Goal: Information Seeking & Learning: Learn about a topic

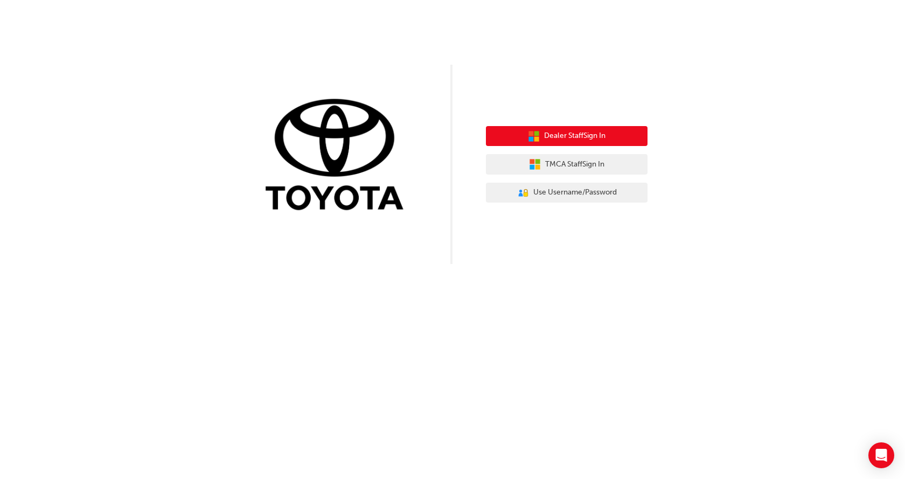
click at [586, 141] on span "Dealer Staff Sign In" at bounding box center [574, 136] width 61 height 12
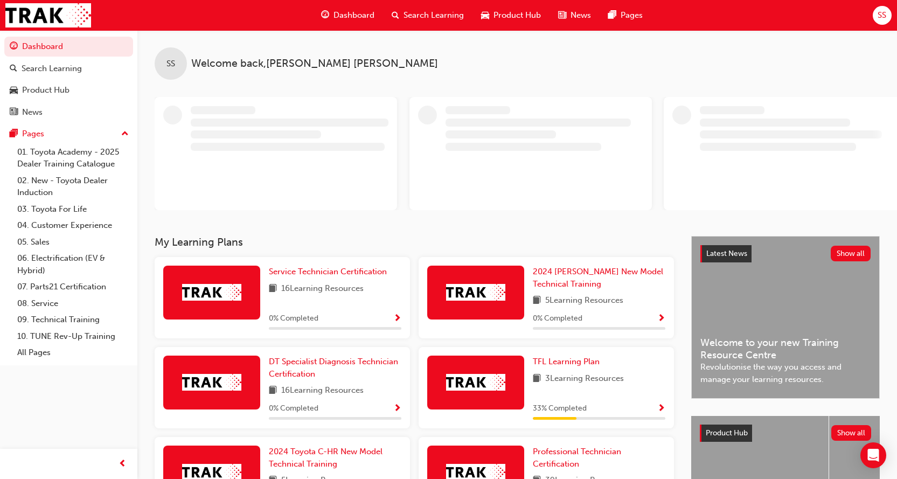
click at [345, 17] on span "Dashboard" at bounding box center [353, 15] width 41 height 12
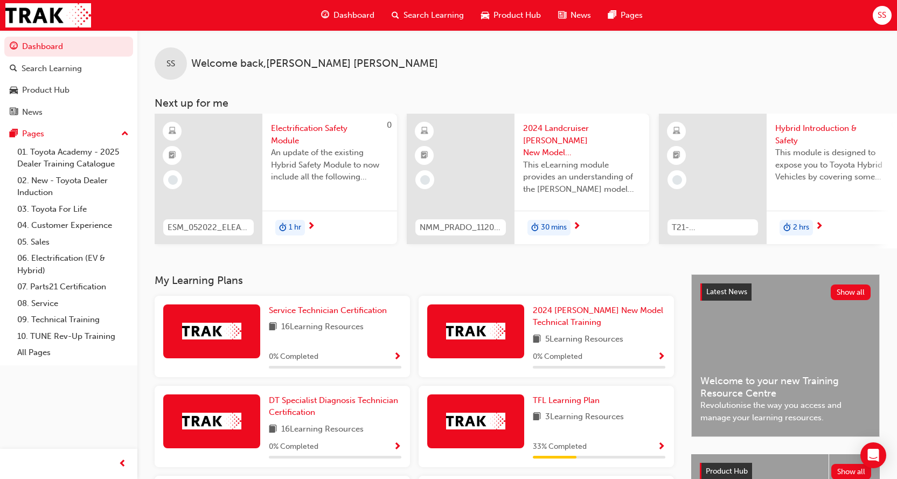
click at [346, 17] on span "Dashboard" at bounding box center [353, 15] width 41 height 12
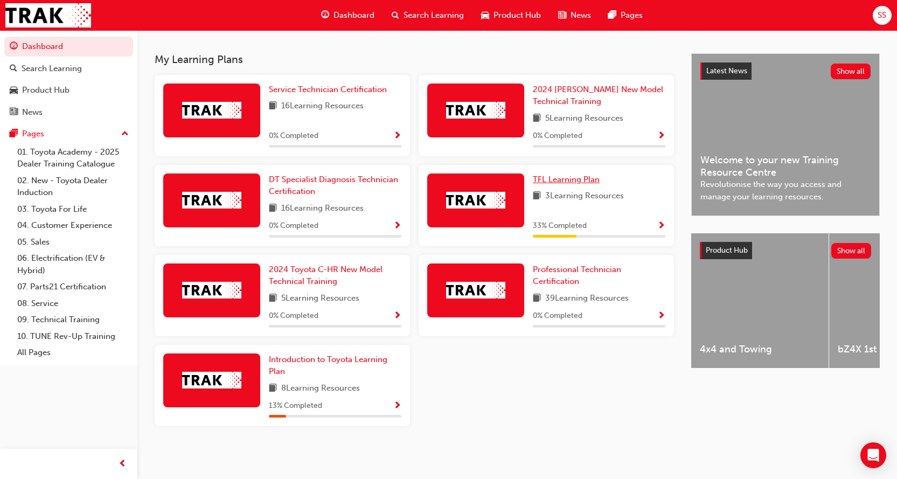
scroll to position [225, 0]
click at [323, 358] on span "Introduction to Toyota Learning Plan" at bounding box center [328, 365] width 119 height 22
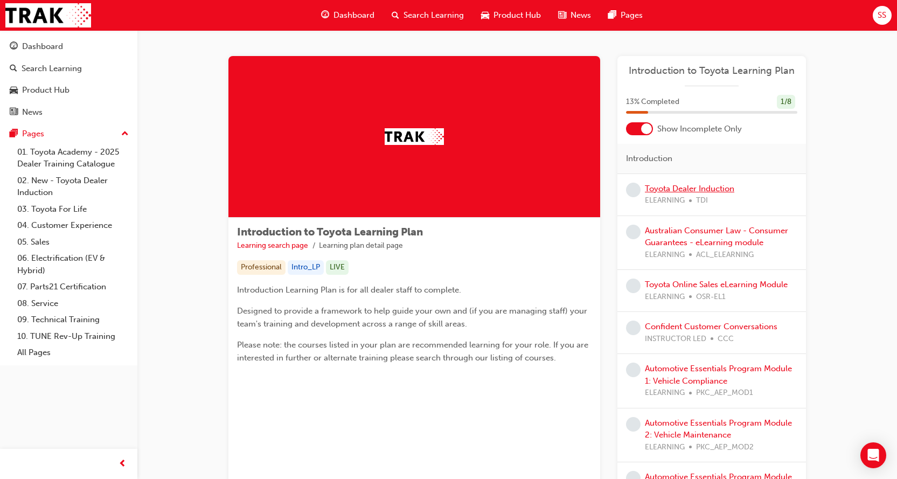
click at [725, 192] on link "Toyota Dealer Induction" at bounding box center [689, 189] width 89 height 10
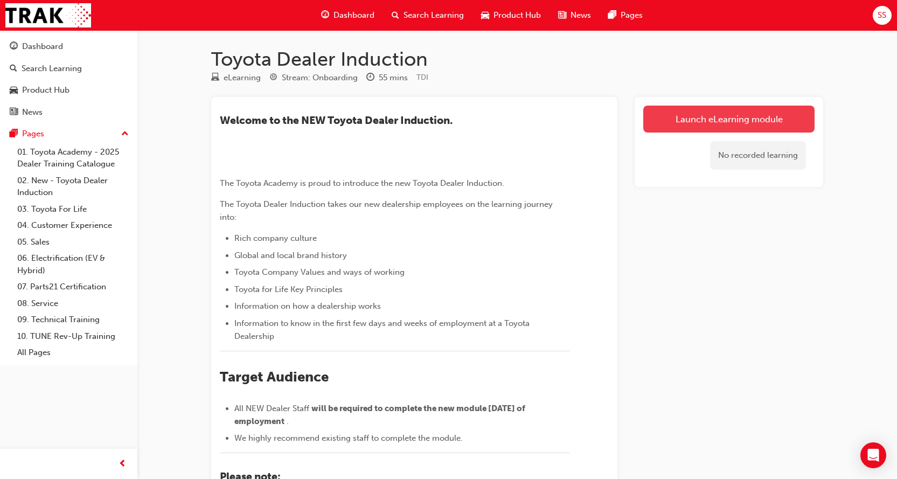
click at [691, 118] on link "Launch eLearning module" at bounding box center [728, 119] width 171 height 27
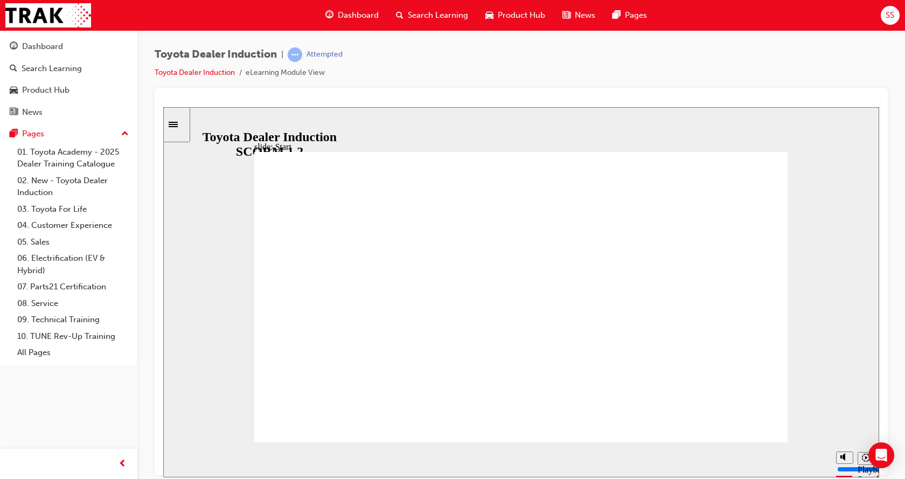
click at [886, 249] on div at bounding box center [521, 281] width 733 height 387
click at [180, 459] on div "Pause (Ctrl+Alt+P)" at bounding box center [181, 460] width 18 height 18
drag, startPoint x: 545, startPoint y: 119, endPoint x: 523, endPoint y: 124, distance: 22.6
click at [523, 124] on div "slide: Introduction As of January 1st 2024, the term “Guest” is replaced with “…" at bounding box center [521, 292] width 716 height 370
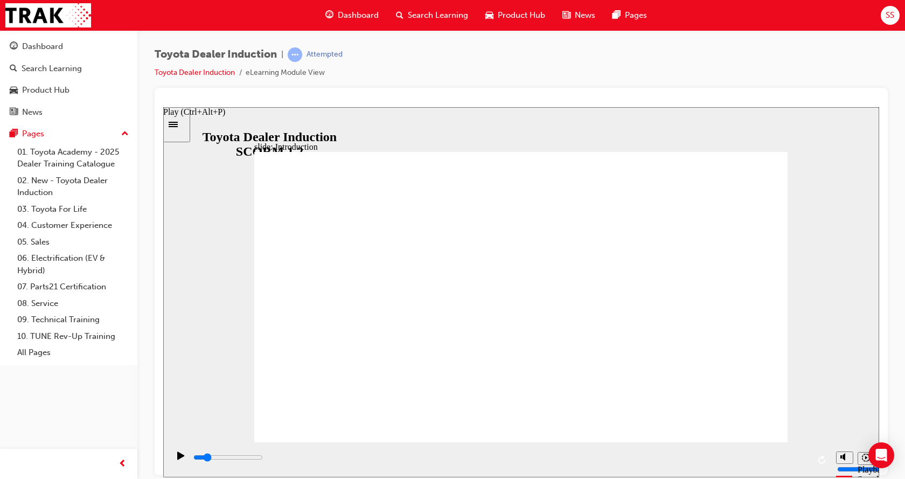
click at [182, 457] on div "Play (Ctrl+Alt+P)" at bounding box center [181, 460] width 18 height 18
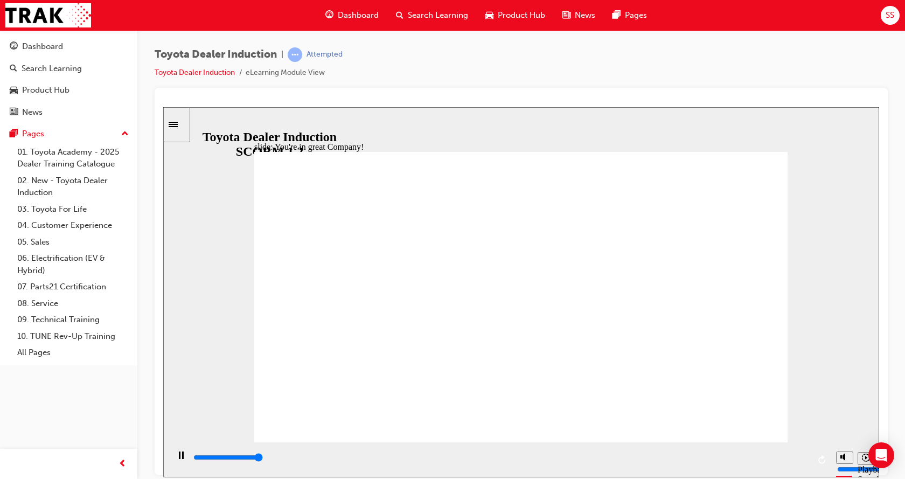
type input "7500"
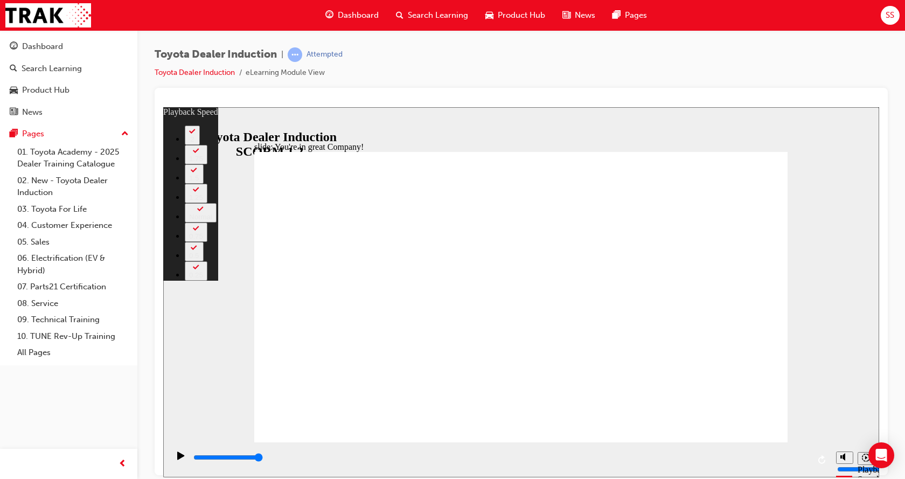
type input "156"
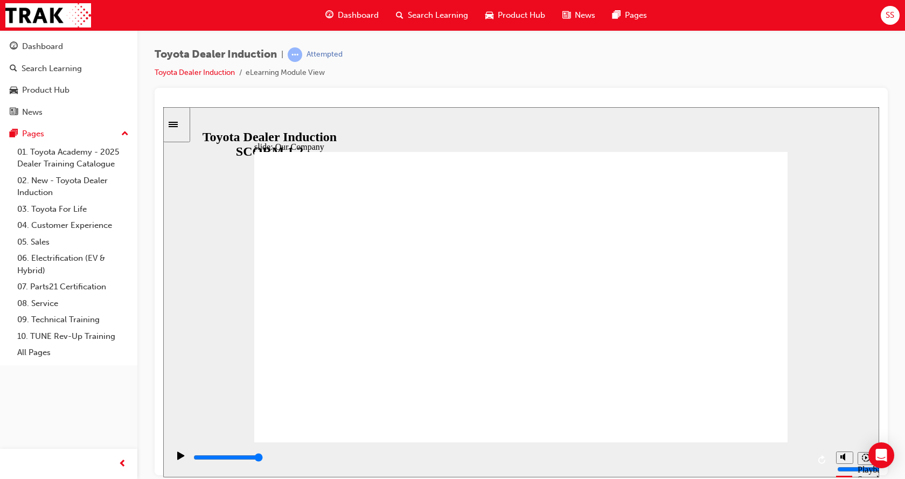
drag, startPoint x: 518, startPoint y: 383, endPoint x: 631, endPoint y: 393, distance: 113.1
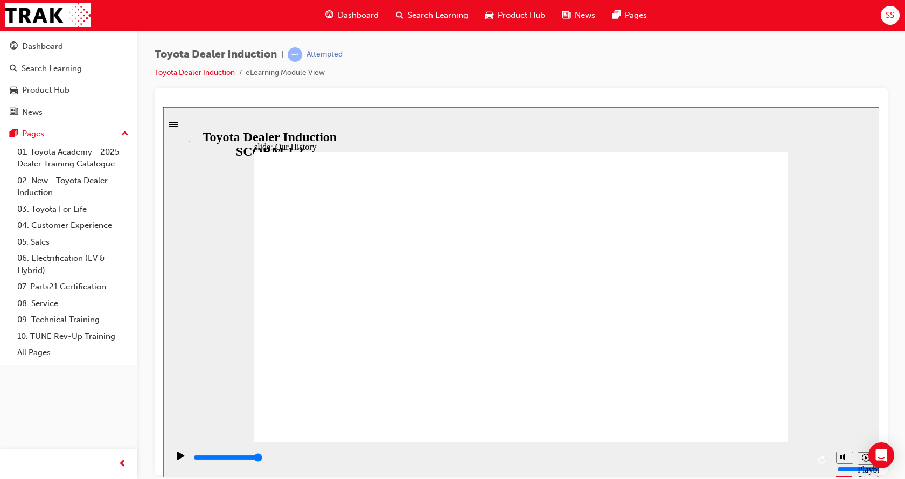
drag, startPoint x: 653, startPoint y: 388, endPoint x: 339, endPoint y: 370, distance: 315.1
drag, startPoint x: 740, startPoint y: 402, endPoint x: 425, endPoint y: 395, distance: 314.7
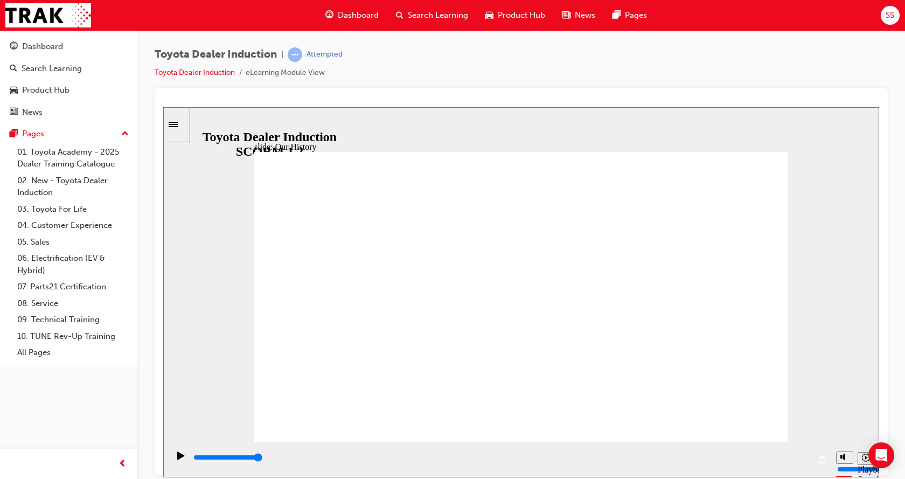
click at [177, 456] on icon "Play (Ctrl+Alt+P)" at bounding box center [181, 455] width 8 height 9
click at [178, 457] on icon "Play (Ctrl+Alt+P)" at bounding box center [181, 455] width 8 height 9
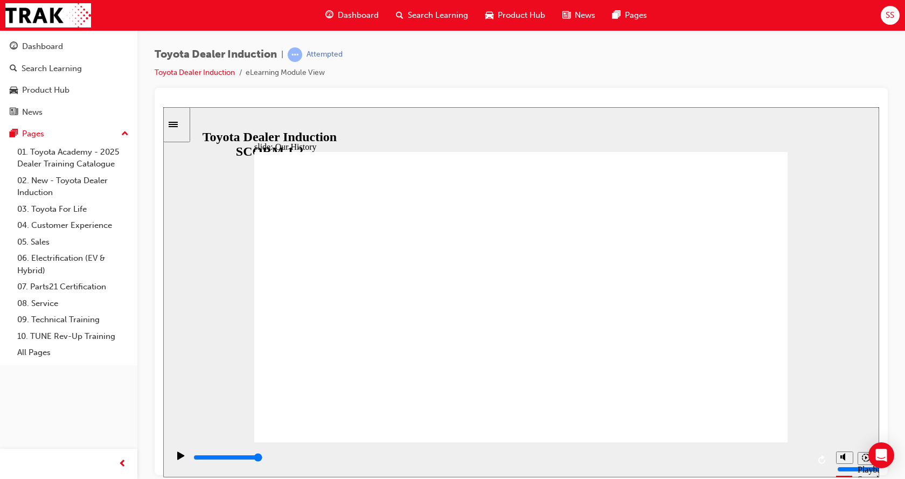
drag, startPoint x: 669, startPoint y: 384, endPoint x: 602, endPoint y: 388, distance: 67.0
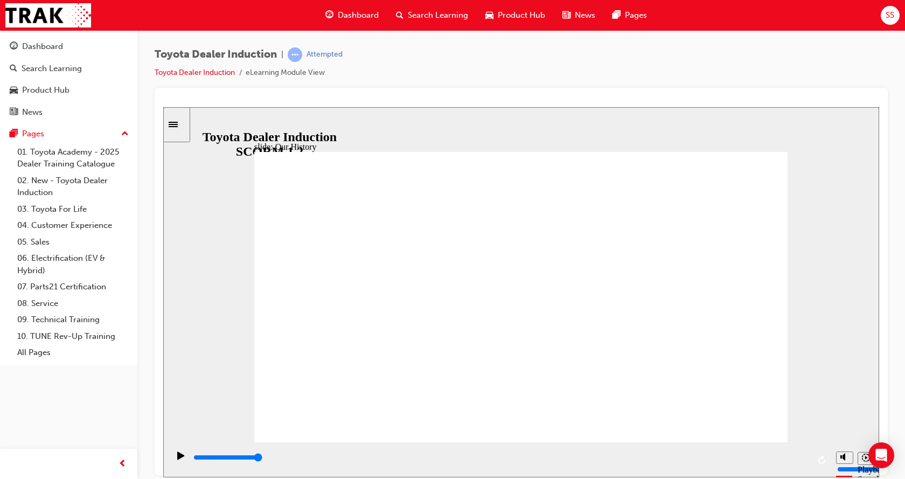
drag, startPoint x: 508, startPoint y: 387, endPoint x: 517, endPoint y: 388, distance: 8.7
click at [177, 459] on icon "Play (Ctrl+Alt+P)" at bounding box center [180, 455] width 7 height 8
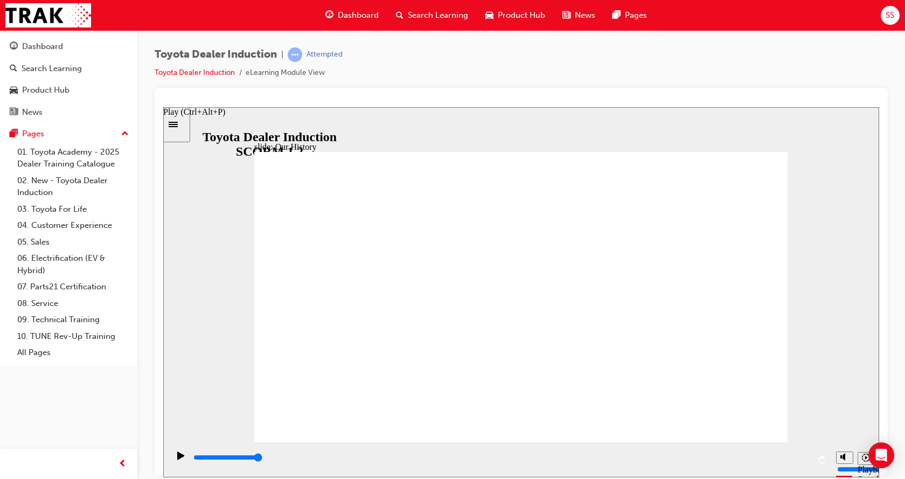
type input "8300"
drag, startPoint x: 381, startPoint y: 381, endPoint x: 513, endPoint y: 390, distance: 131.7
drag, startPoint x: 511, startPoint y: 391, endPoint x: 385, endPoint y: 386, distance: 125.6
type input "2"
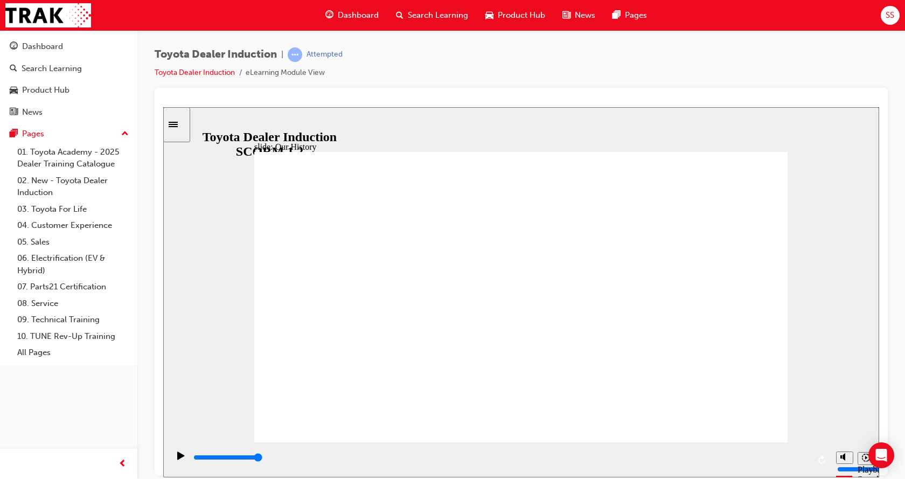
drag, startPoint x: 512, startPoint y: 390, endPoint x: 799, endPoint y: 392, distance: 286.6
drag, startPoint x: 658, startPoint y: 383, endPoint x: 712, endPoint y: 385, distance: 53.4
drag, startPoint x: 668, startPoint y: 385, endPoint x: 745, endPoint y: 389, distance: 77.2
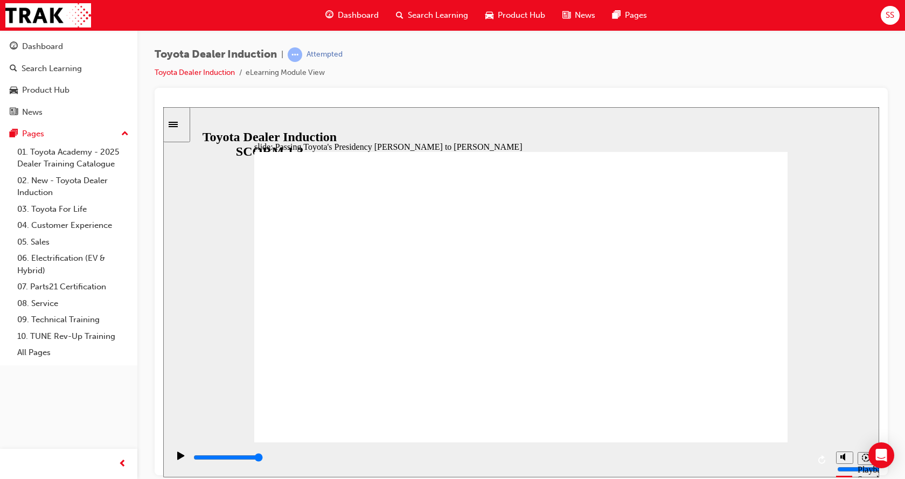
type input "5000"
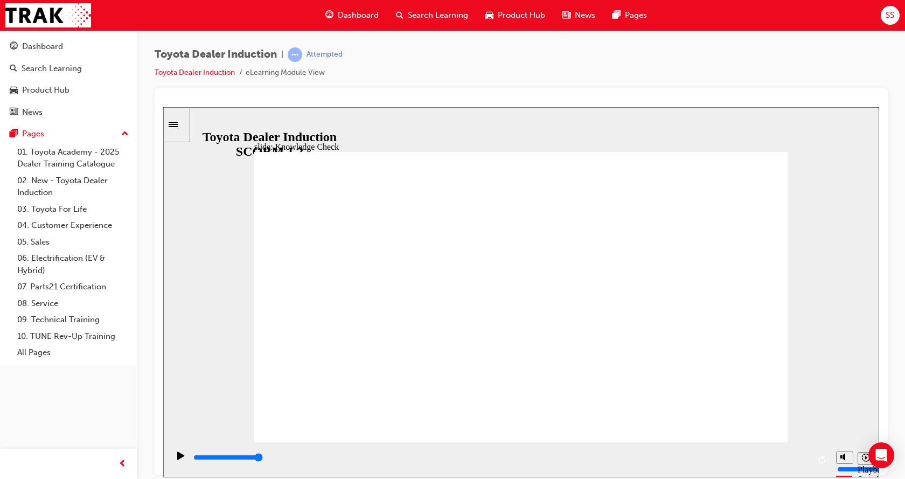
radio input "true"
type input "5000"
radio input "true"
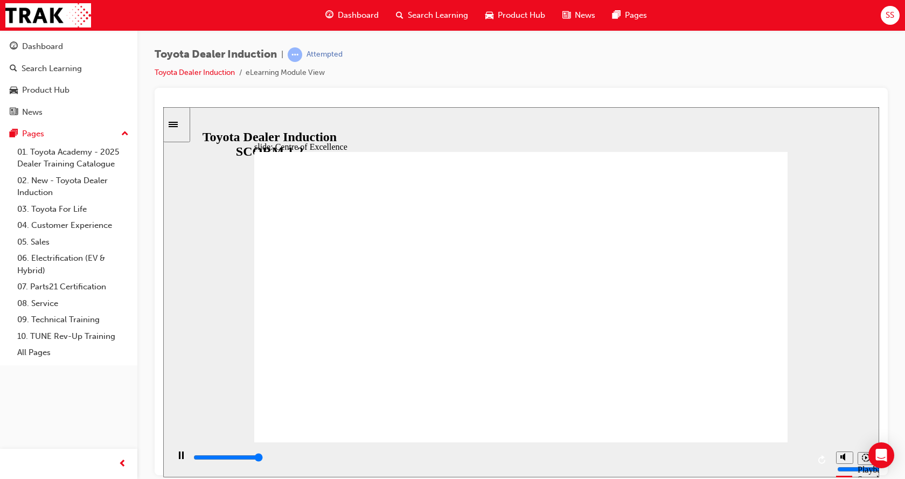
type input "15300"
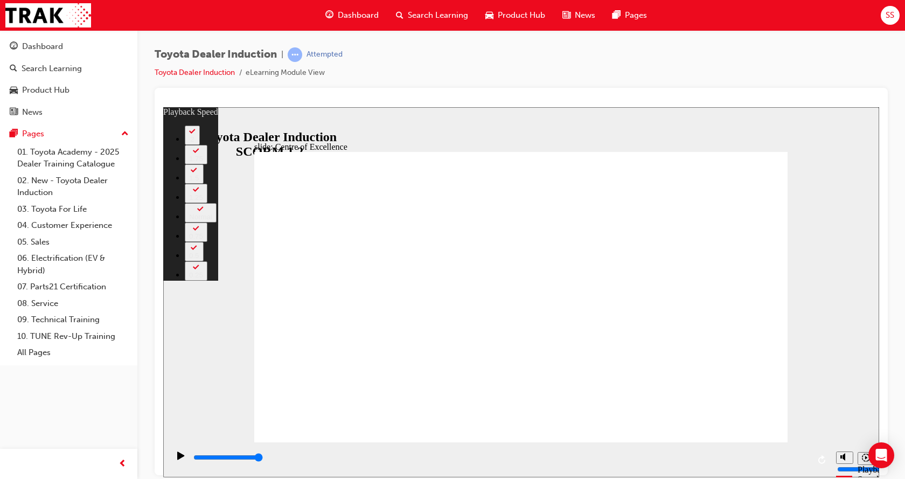
type input "248"
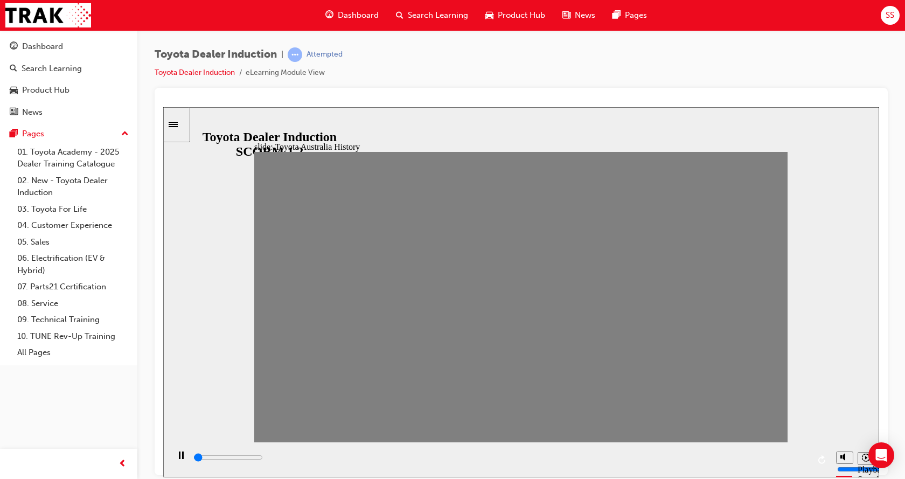
drag, startPoint x: 267, startPoint y: 303, endPoint x: 295, endPoint y: 306, distance: 28.7
drag, startPoint x: 305, startPoint y: 304, endPoint x: 314, endPoint y: 303, distance: 9.3
drag, startPoint x: 329, startPoint y: 304, endPoint x: 347, endPoint y: 309, distance: 19.5
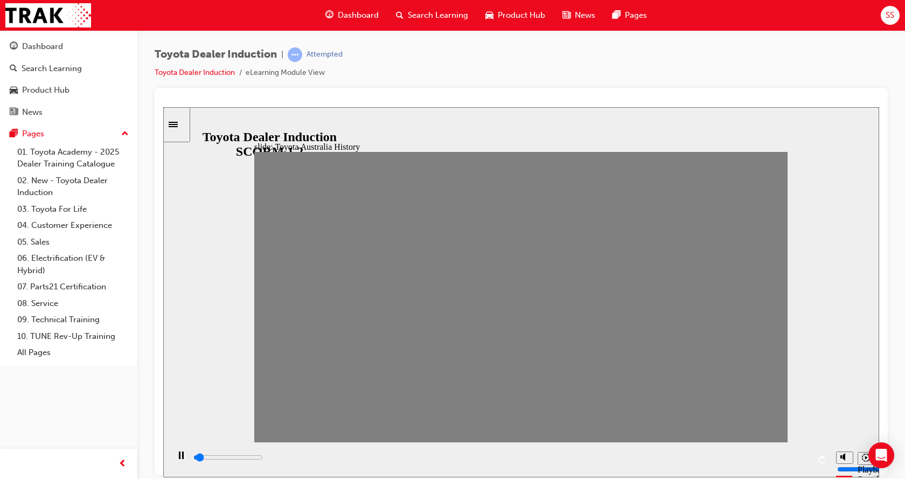
drag, startPoint x: 347, startPoint y: 309, endPoint x: 358, endPoint y: 310, distance: 10.8
drag, startPoint x: 353, startPoint y: 307, endPoint x: 375, endPoint y: 309, distance: 22.3
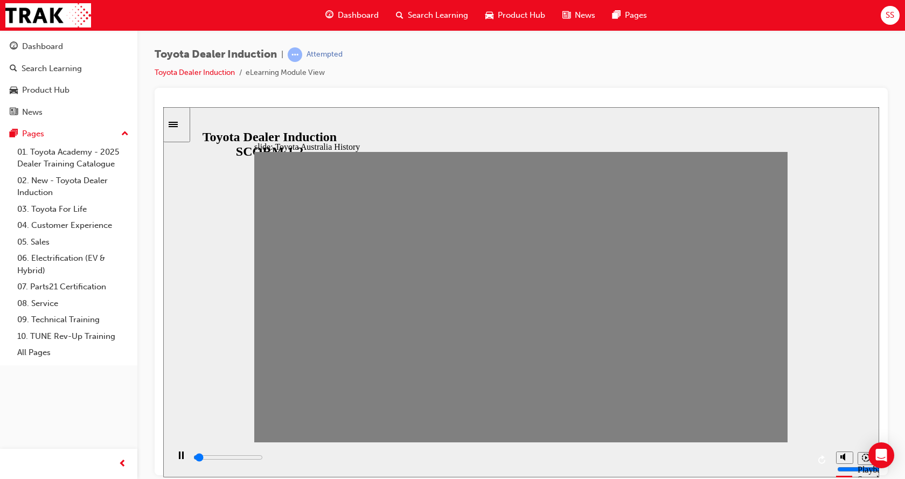
drag, startPoint x: 375, startPoint y: 309, endPoint x: 401, endPoint y: 304, distance: 26.9
drag, startPoint x: 393, startPoint y: 305, endPoint x: 425, endPoint y: 302, distance: 31.5
drag, startPoint x: 423, startPoint y: 302, endPoint x: 471, endPoint y: 302, distance: 47.4
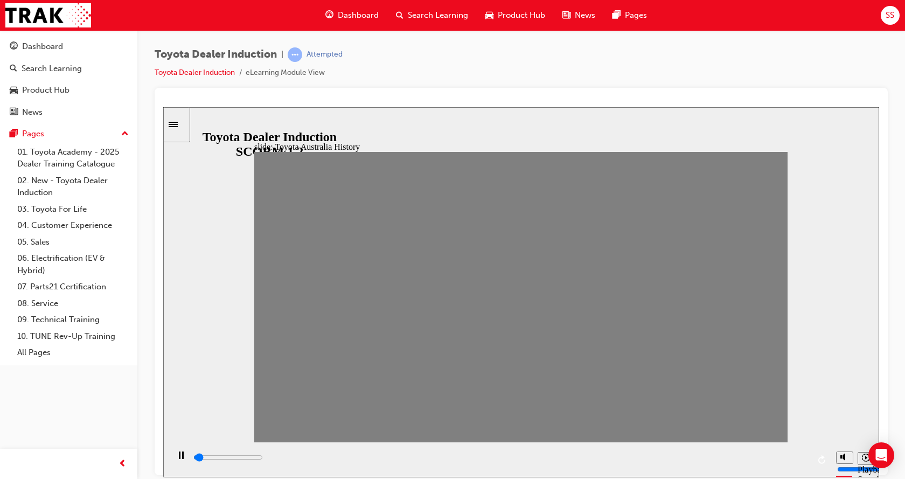
type input "100"
type input "7"
drag, startPoint x: 465, startPoint y: 302, endPoint x: 447, endPoint y: 303, distance: 18.4
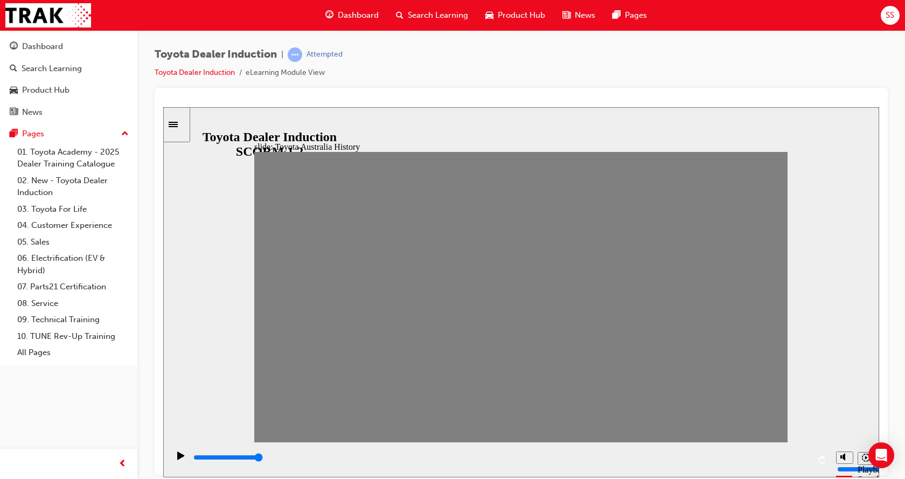
type input "0"
type input "8"
drag, startPoint x: 440, startPoint y: 302, endPoint x: 467, endPoint y: 302, distance: 26.4
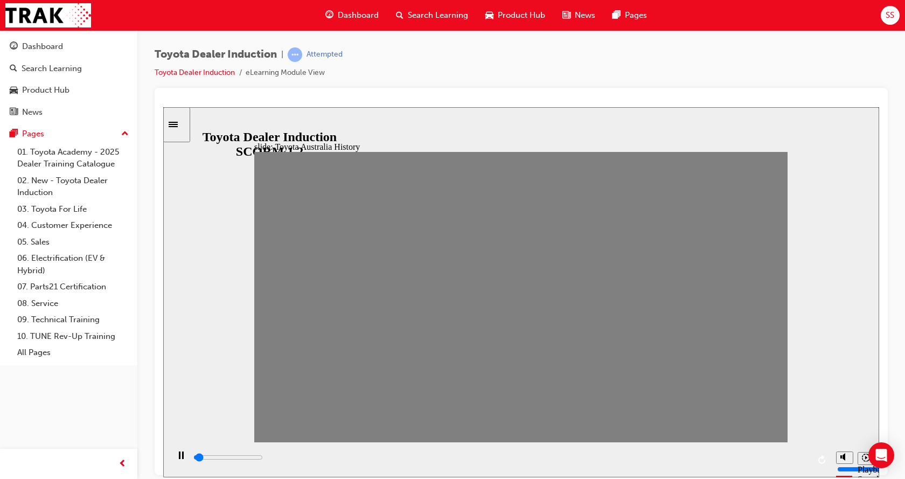
drag, startPoint x: 465, startPoint y: 303, endPoint x: 492, endPoint y: 303, distance: 26.9
drag, startPoint x: 492, startPoint y: 303, endPoint x: 513, endPoint y: 302, distance: 21.0
drag, startPoint x: 512, startPoint y: 302, endPoint x: 559, endPoint y: 308, distance: 46.8
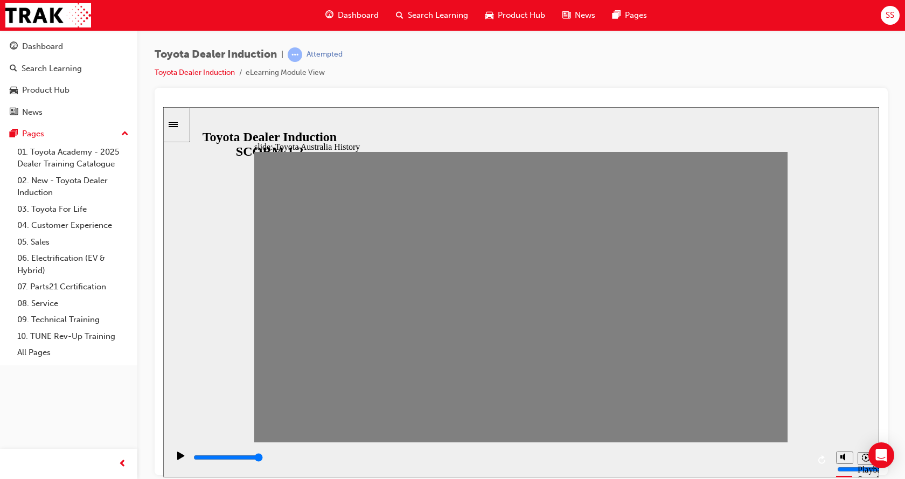
drag, startPoint x: 559, startPoint y: 308, endPoint x: 547, endPoint y: 306, distance: 12.0
drag, startPoint x: 564, startPoint y: 304, endPoint x: 553, endPoint y: 304, distance: 10.8
type input "100"
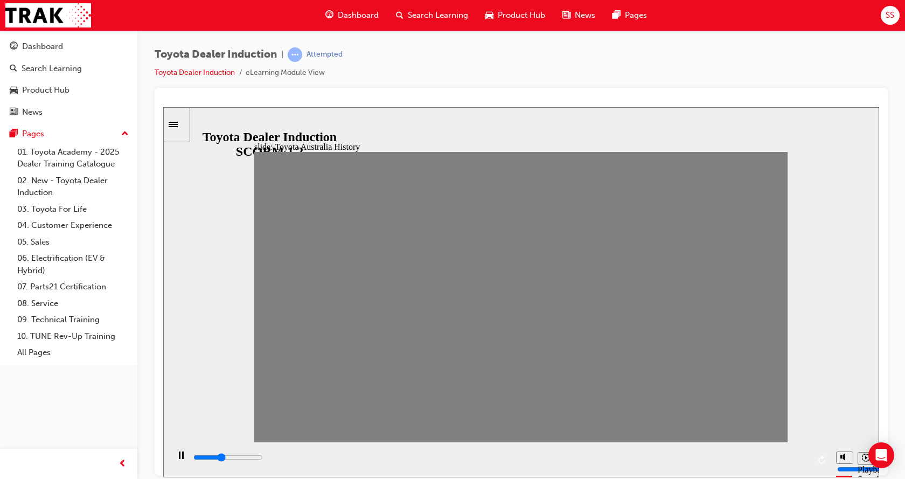
type input "11"
drag, startPoint x: 567, startPoint y: 300, endPoint x: 552, endPoint y: 302, distance: 15.9
type input "100"
type input "12"
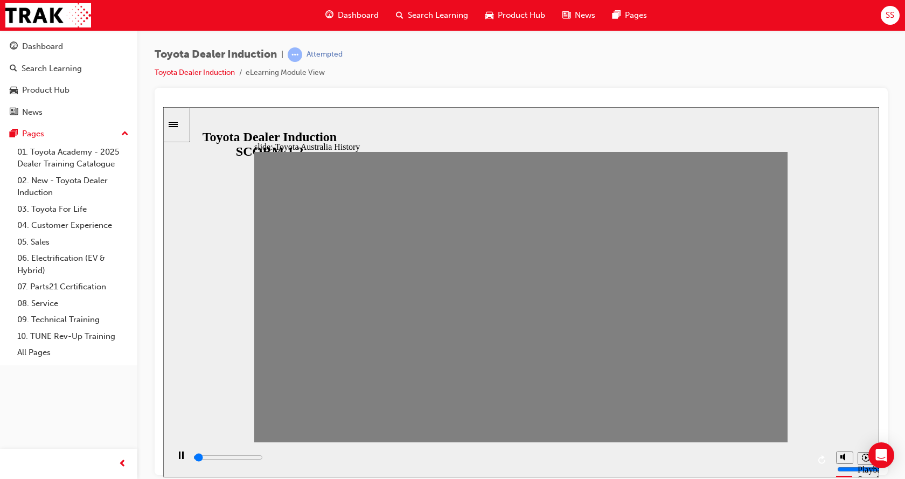
drag, startPoint x: 539, startPoint y: 307, endPoint x: 570, endPoint y: 304, distance: 31.4
drag, startPoint x: 569, startPoint y: 307, endPoint x: 575, endPoint y: 306, distance: 6.0
drag, startPoint x: 570, startPoint y: 303, endPoint x: 598, endPoint y: 303, distance: 28.0
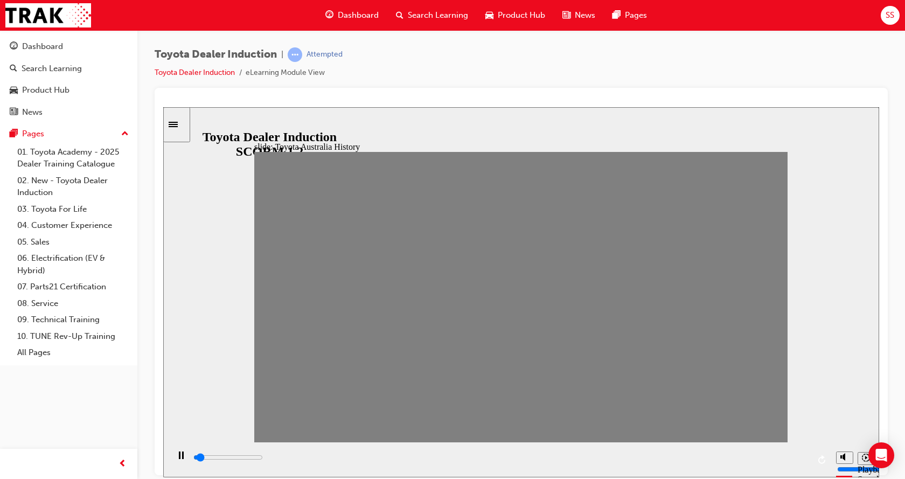
drag, startPoint x: 597, startPoint y: 303, endPoint x: 617, endPoint y: 301, distance: 20.6
drag, startPoint x: 617, startPoint y: 301, endPoint x: 673, endPoint y: 317, distance: 57.8
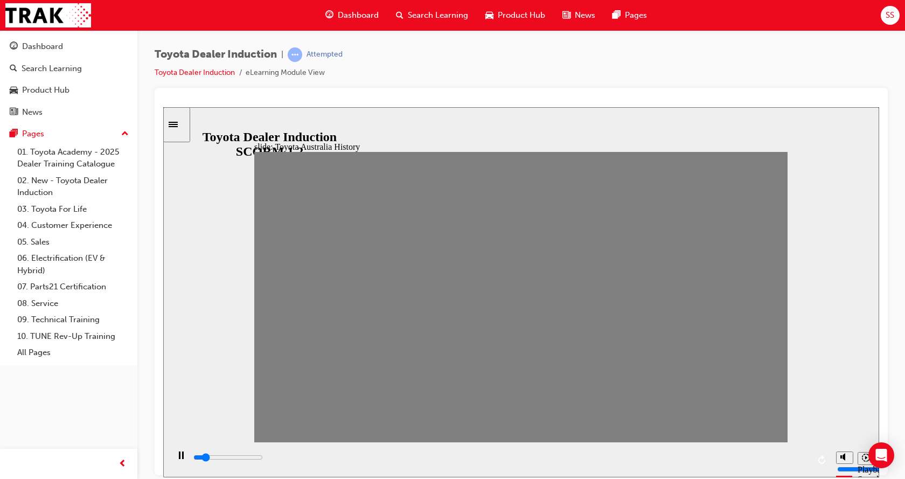
type input "100"
type input "15"
drag, startPoint x: 660, startPoint y: 311, endPoint x: 631, endPoint y: 304, distance: 29.9
type input "100"
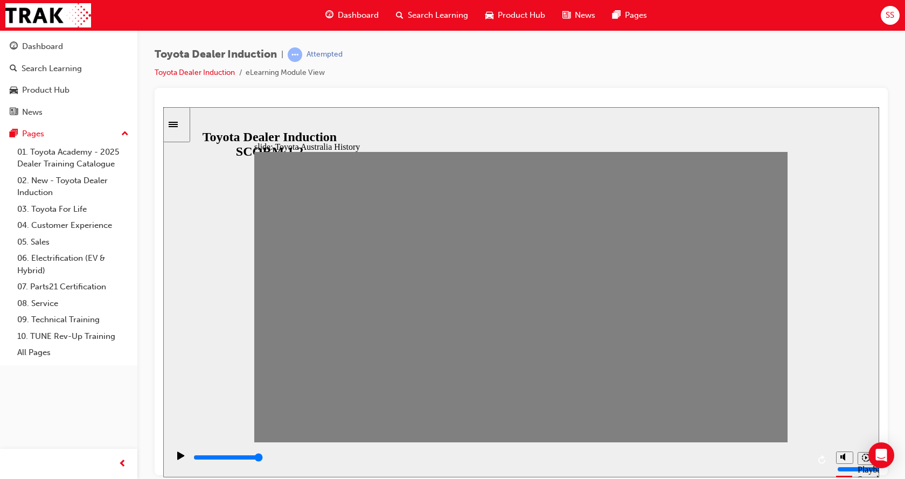
type input "16"
drag, startPoint x: 645, startPoint y: 301, endPoint x: 663, endPoint y: 299, distance: 17.9
drag, startPoint x: 663, startPoint y: 299, endPoint x: 687, endPoint y: 307, distance: 25.4
drag, startPoint x: 690, startPoint y: 310, endPoint x: 712, endPoint y: 304, distance: 22.9
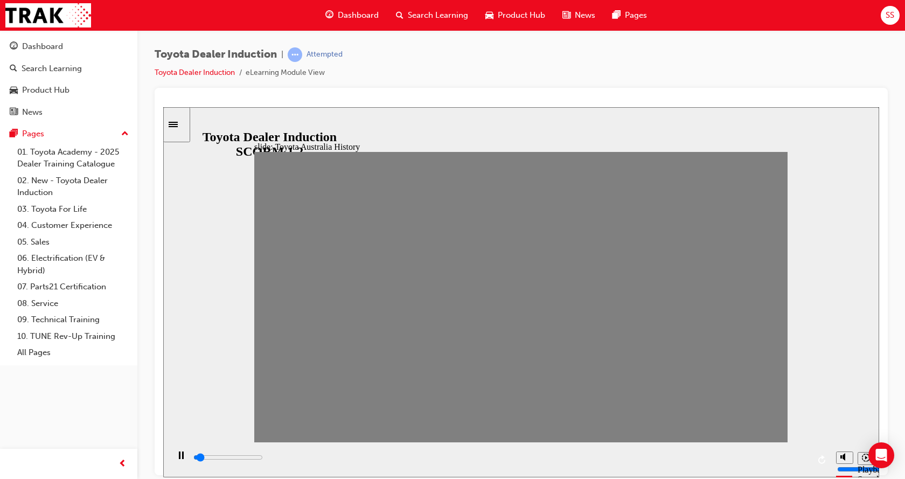
drag, startPoint x: 712, startPoint y: 304, endPoint x: 731, endPoint y: 304, distance: 18.9
drag, startPoint x: 739, startPoint y: 303, endPoint x: 762, endPoint y: 300, distance: 23.4
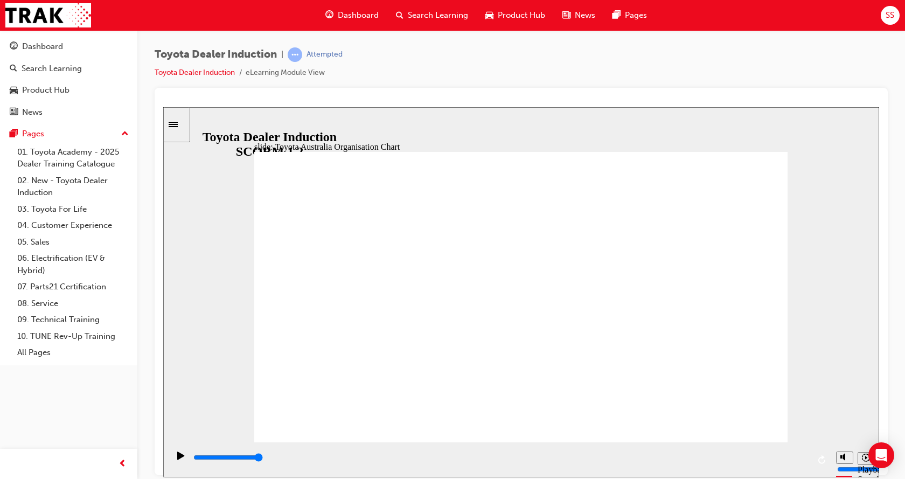
type input "5000"
radio input "true"
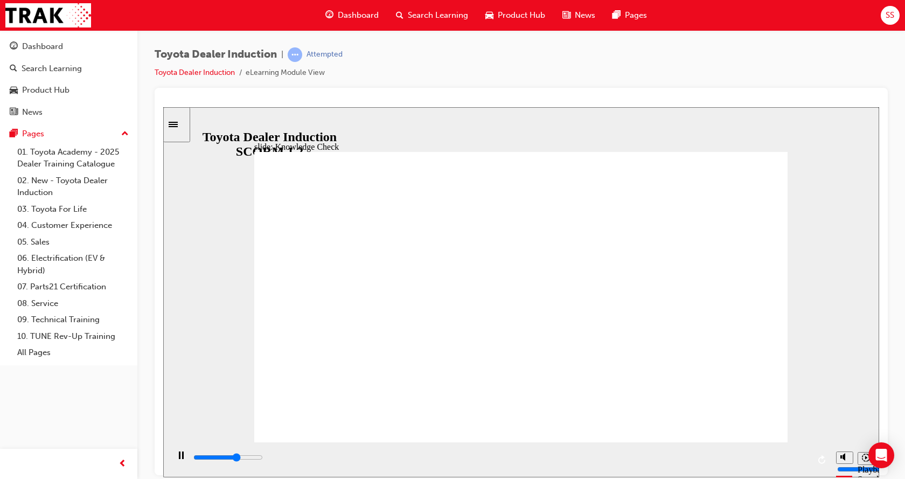
type input "3200"
radio input "true"
type input "5000"
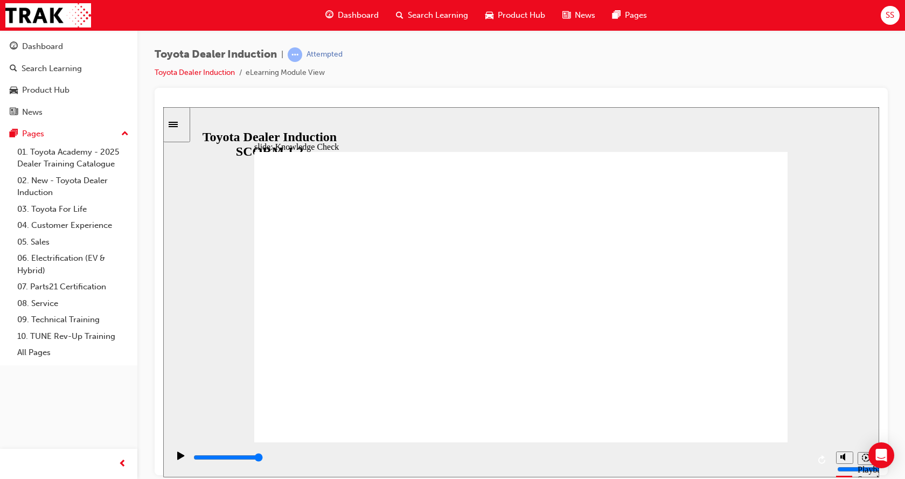
radio input "true"
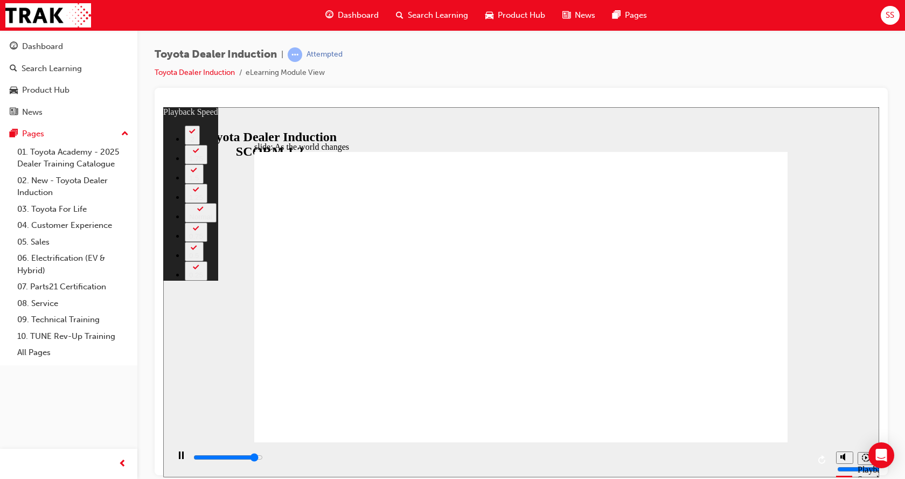
type input "8700"
type input "0"
type input "8900"
type input "0"
type input "9100"
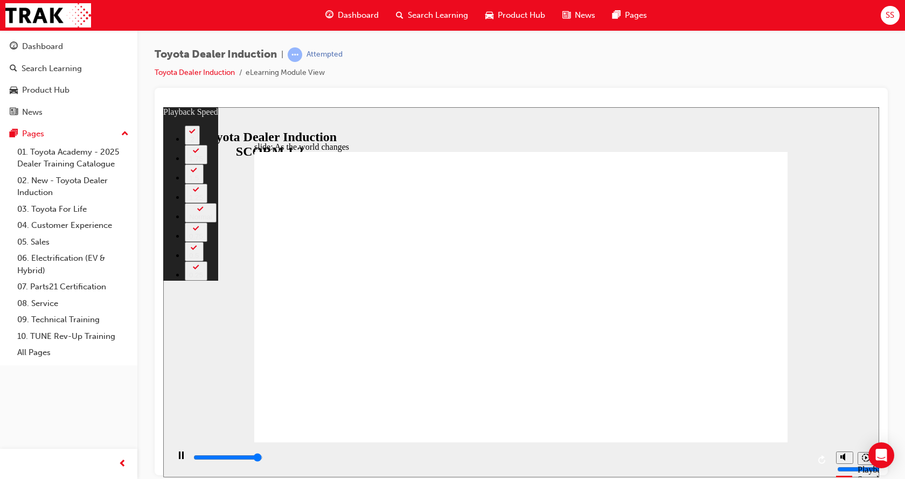
type input "1"
type input "9200"
drag, startPoint x: 273, startPoint y: 421, endPoint x: 511, endPoint y: 440, distance: 238.9
drag, startPoint x: 516, startPoint y: 420, endPoint x: 664, endPoint y: 422, distance: 148.7
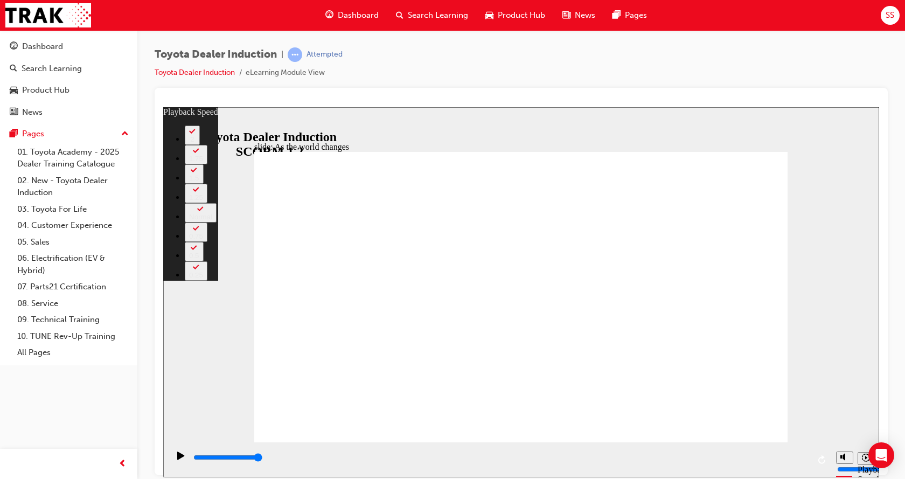
type input "128"
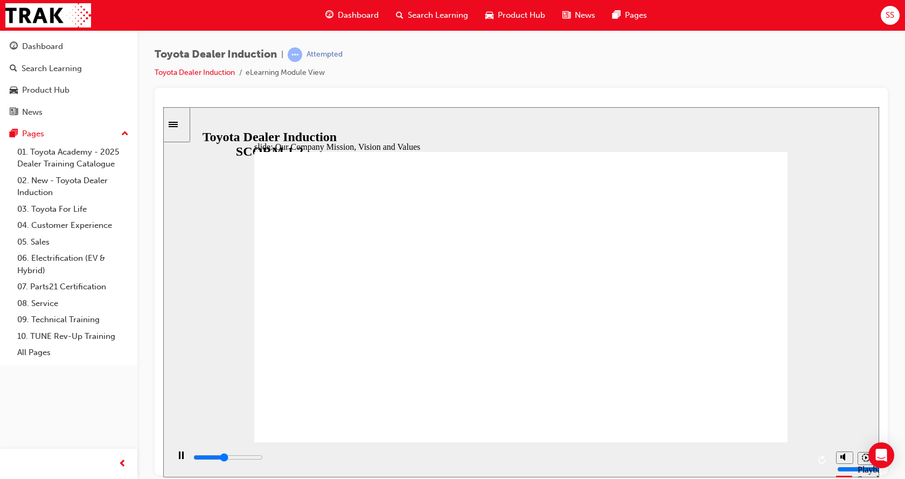
type input "44300"
type input "5000"
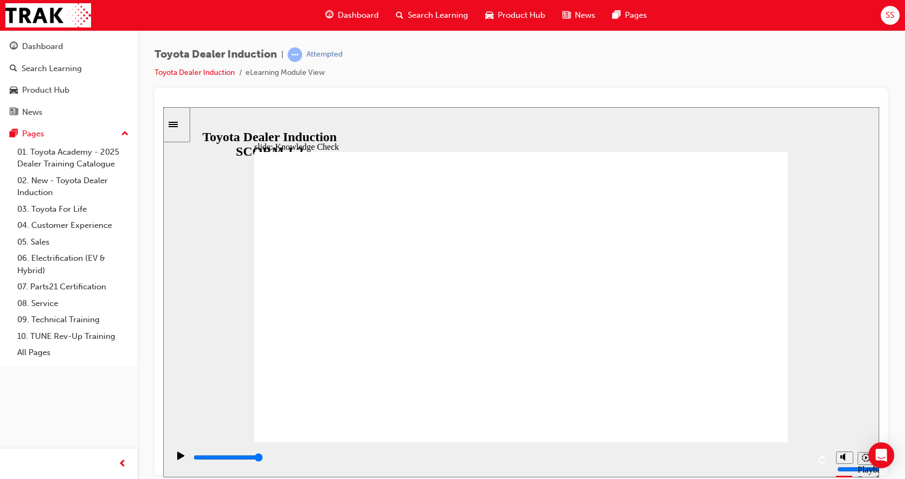
type input "s"
type input "sa"
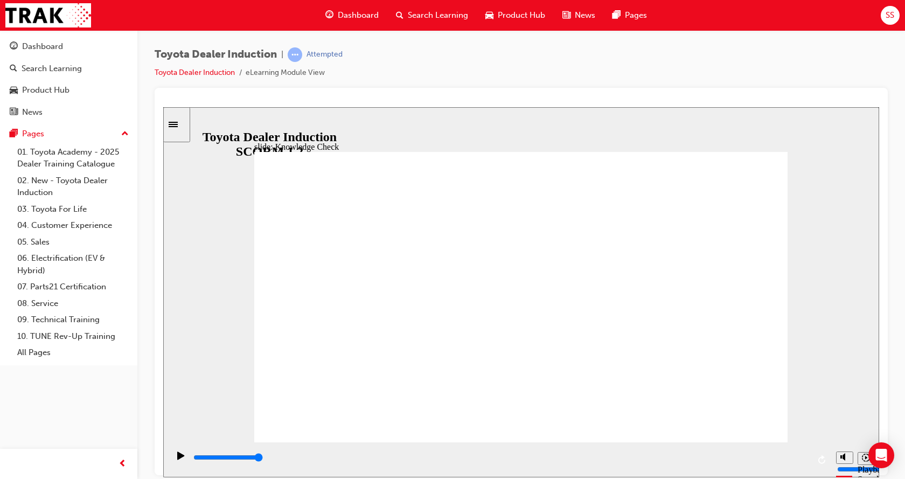
type input "saf"
type input "safe"
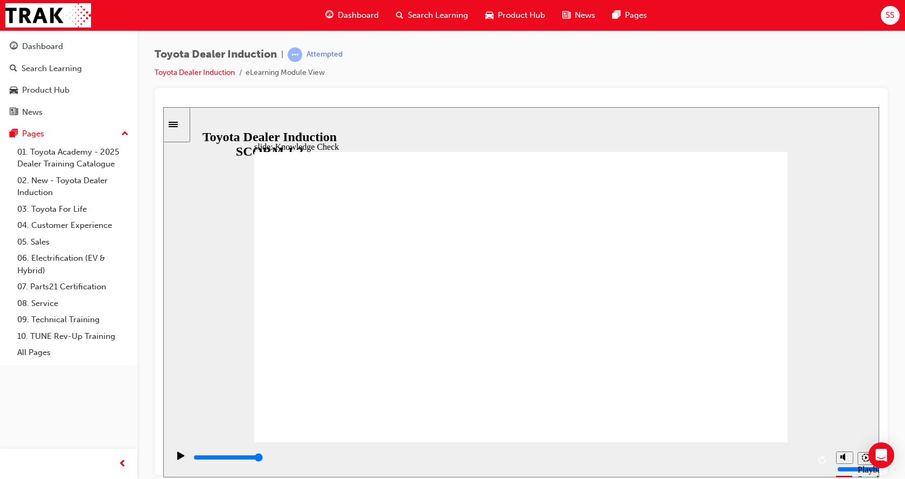
type input "safe"
type input "safe e"
type input "safe en"
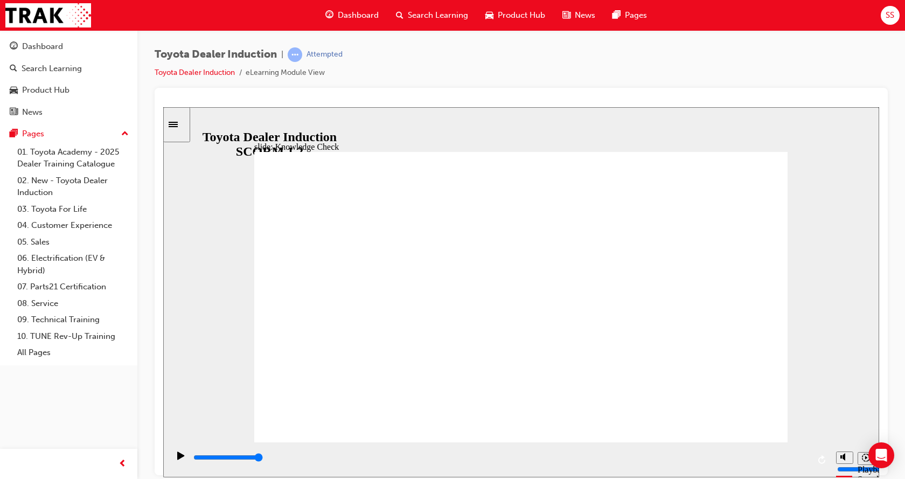
type input "safe env"
type input "safe envi"
type input "safe envio"
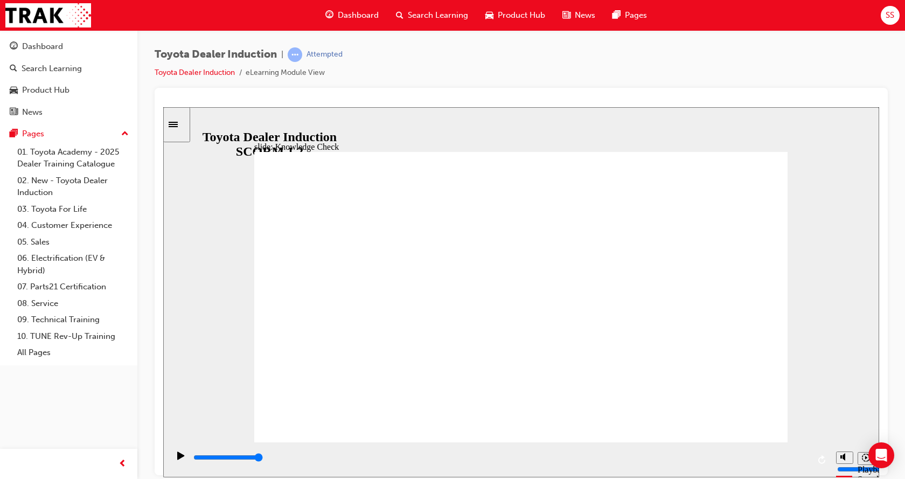
type input "safe envio"
type input "safe envior"
type input "safe enviorm"
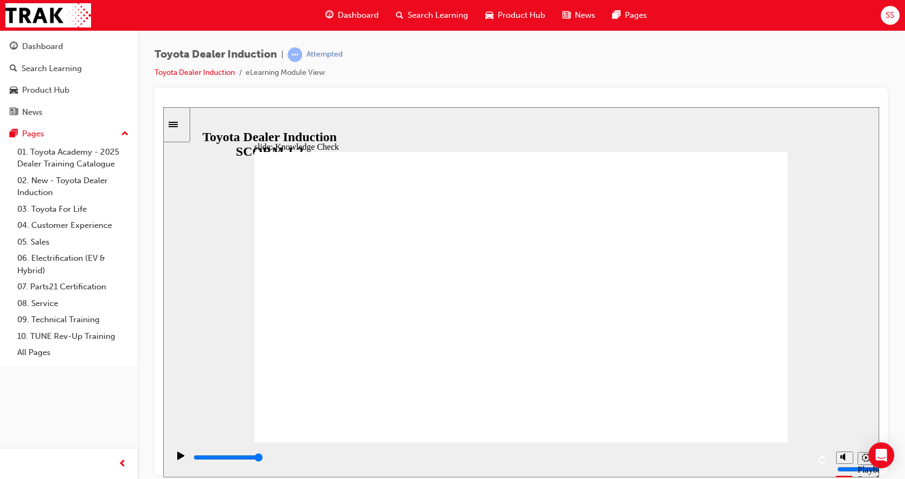
type input "safe enviorme"
type input "safe enviormen"
type input "safe enviorment"
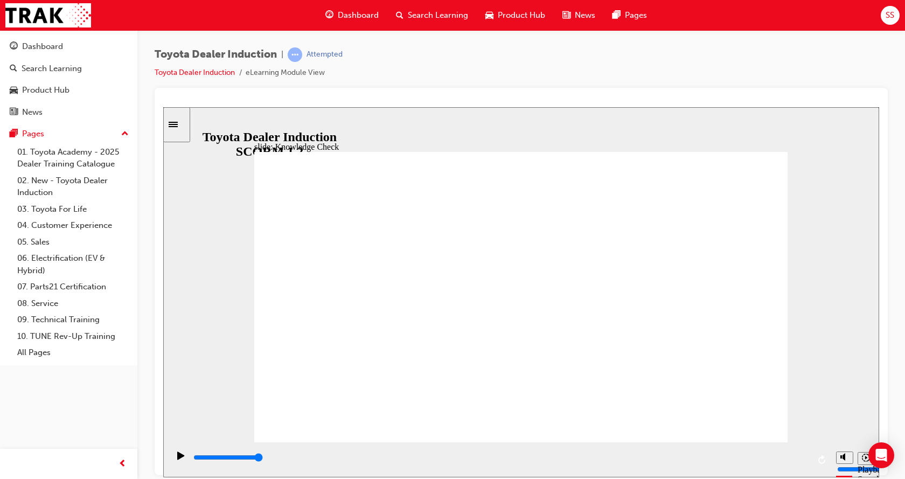
type input "safe enviorment"
type input "safe enviormen"
type input "safe enviorme"
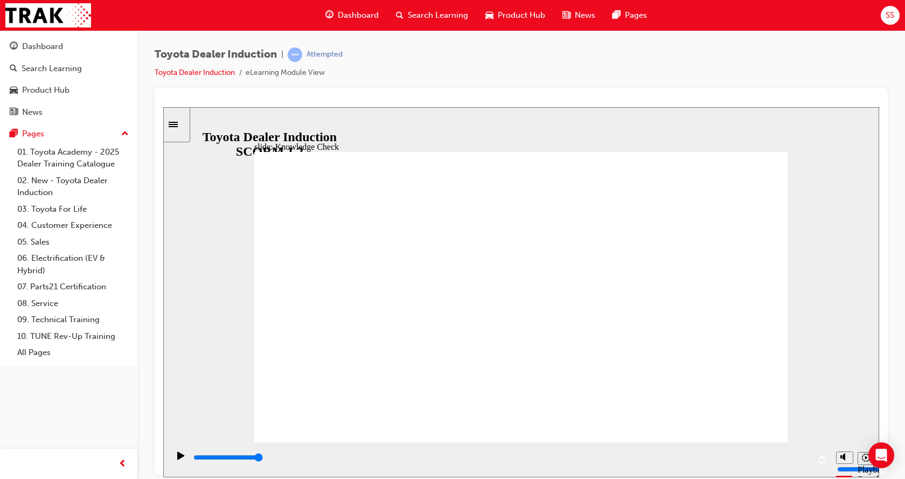
type input "safe enviorm"
type input "safe enviorma"
type input "safe enviorman"
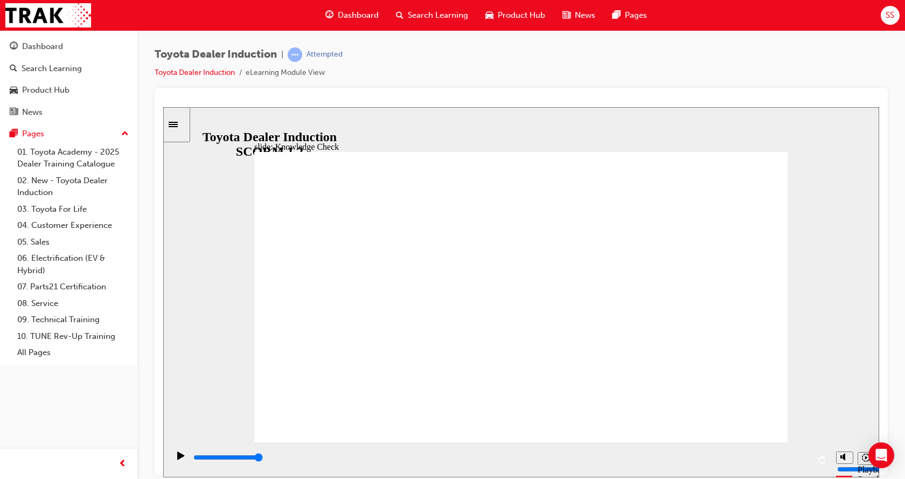
type input "safe enviorman"
type input "safe enviormant"
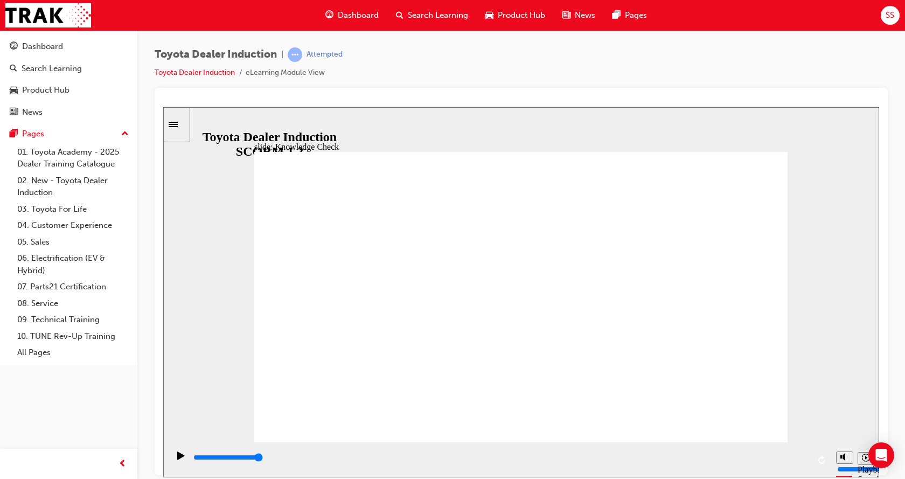
type input "safe enviorman"
type input "safe enviorma"
type input "safe enviorm"
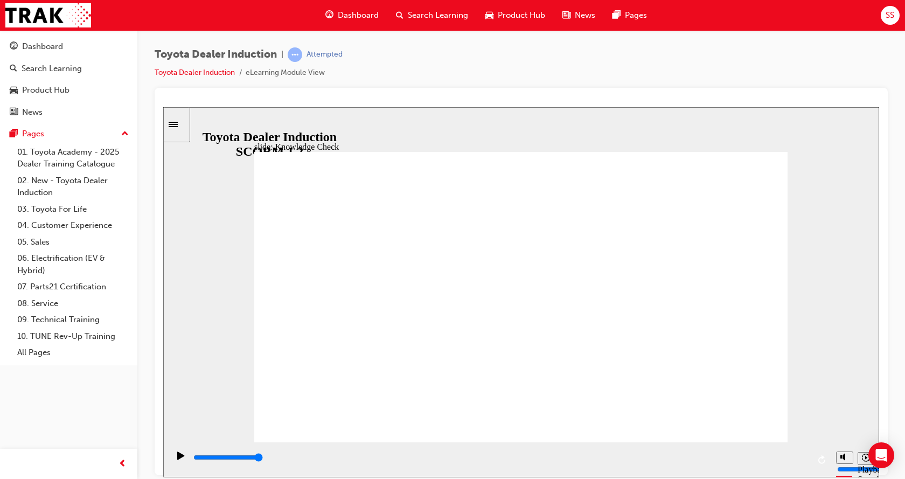
type input "safe enviorm"
type input "safe envior"
type input "safe envio"
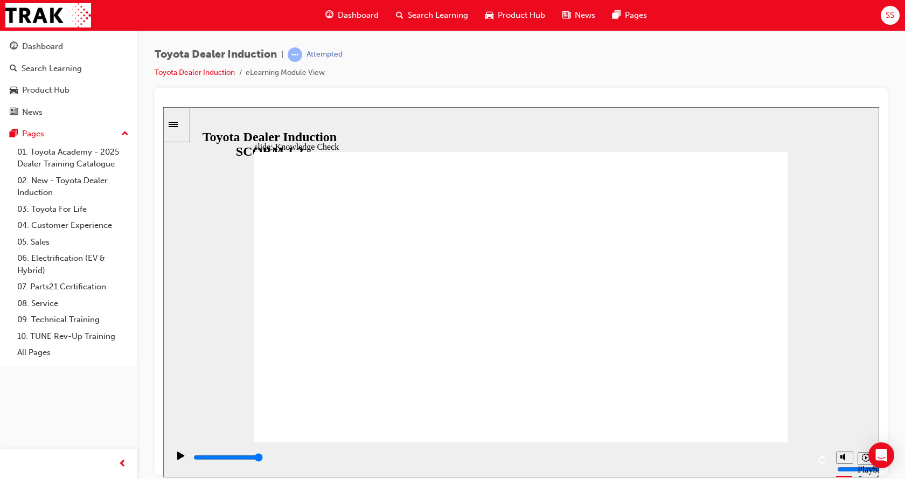
type input "safe envi"
type input "safe env"
type input "safe en"
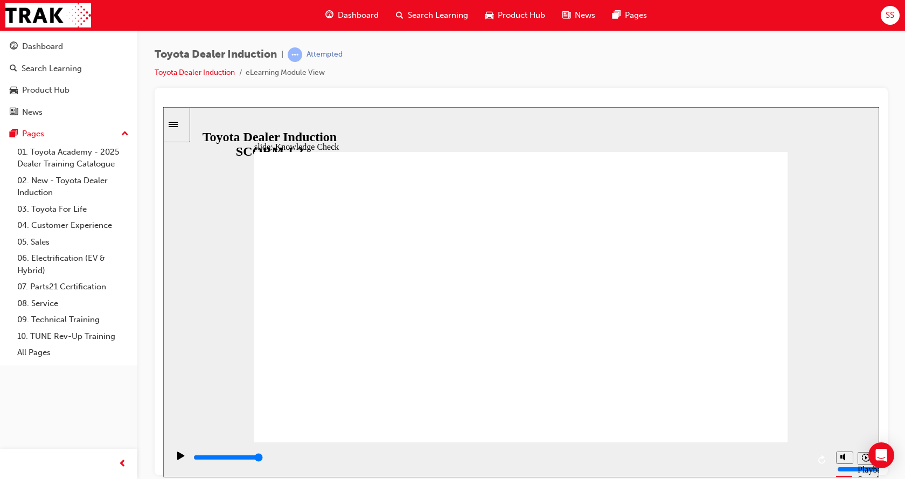
type input "safe en"
type input "safe e"
type input "safe"
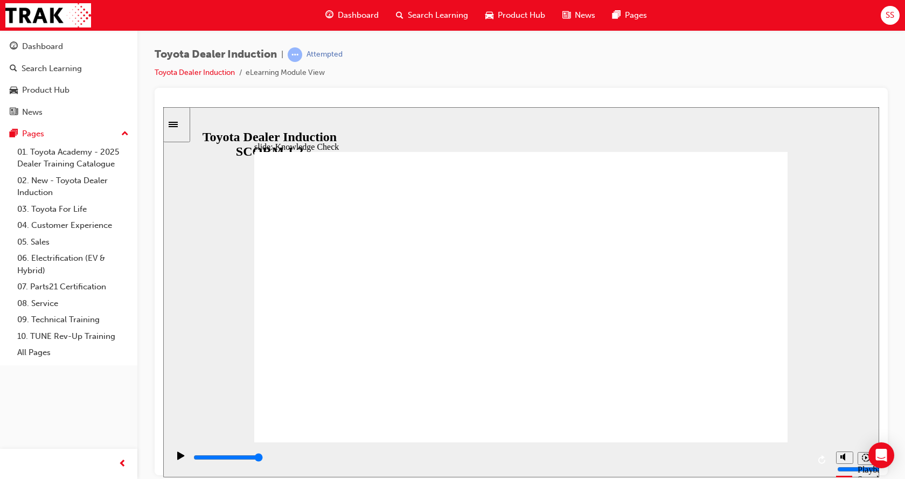
type input "safe w"
type input "safe wo"
type input "safe wor"
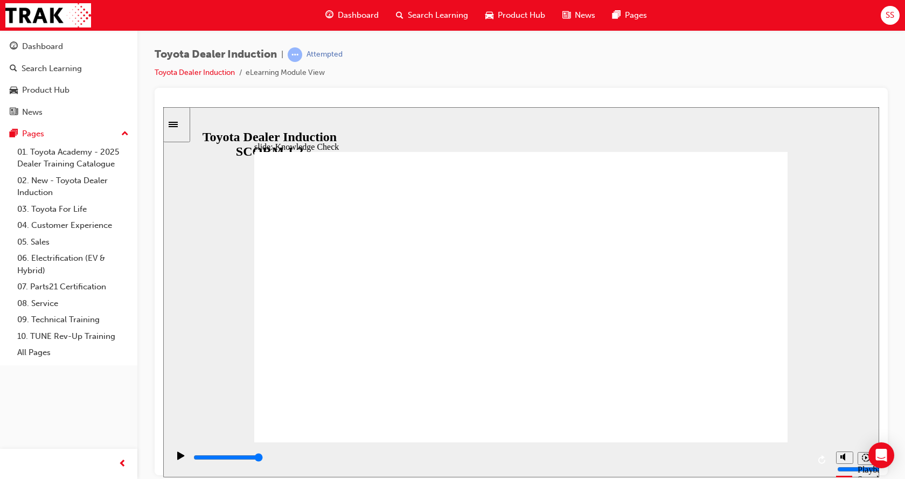
type input "safe wor"
type input "safe work"
type input "safe workp"
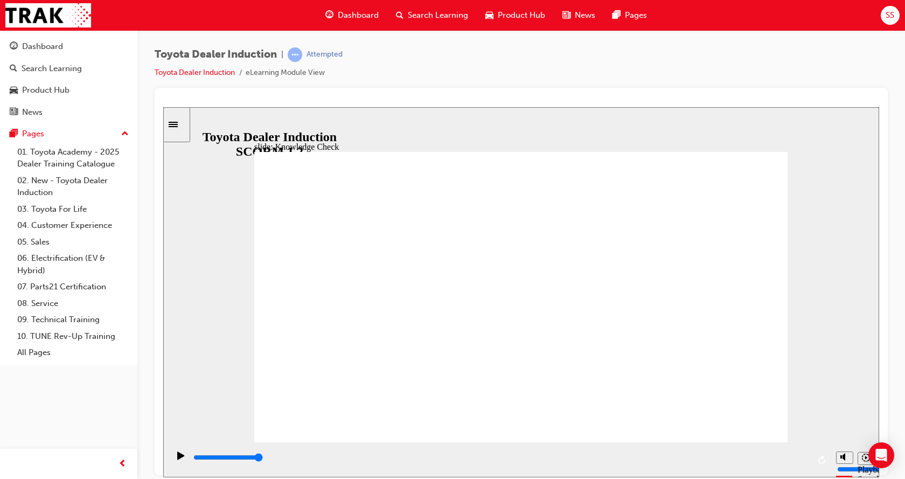
type input "safe workpl"
type input "safe workpla"
type input "safe workplac"
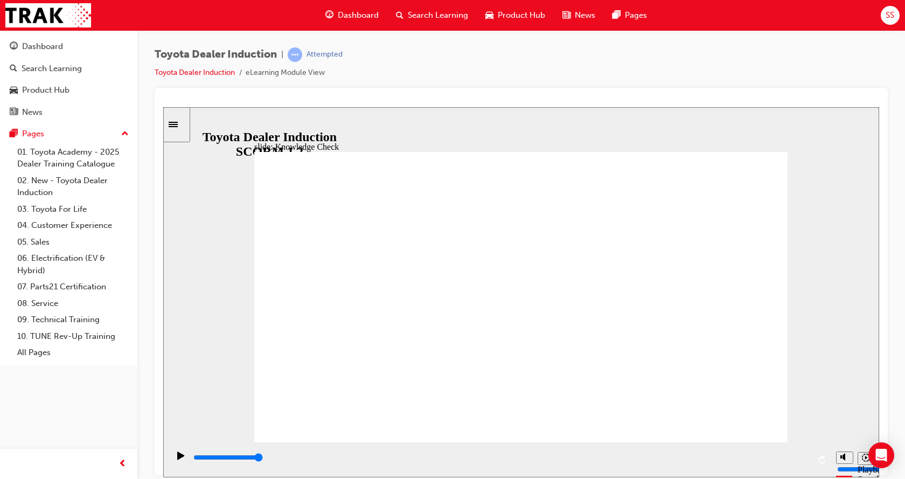
type input "safe workplac"
type input "safe workplace"
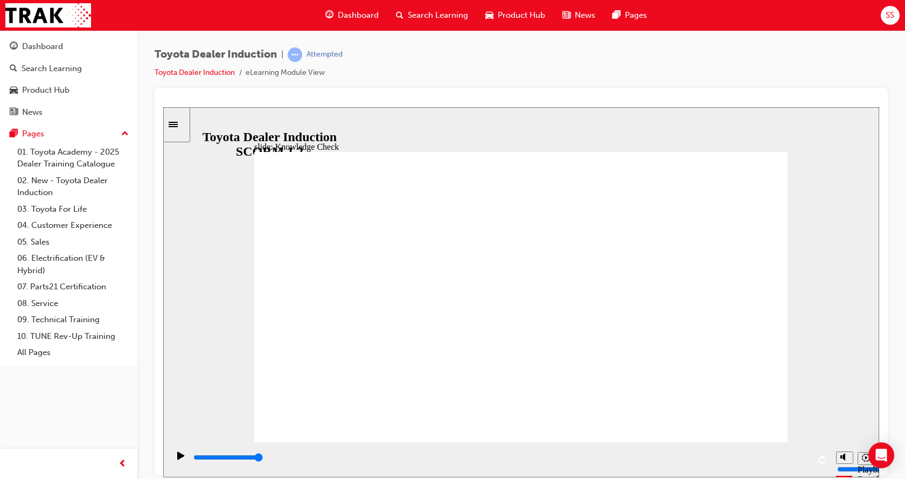
type input "safe workplace"
type input "5000"
type input "h"
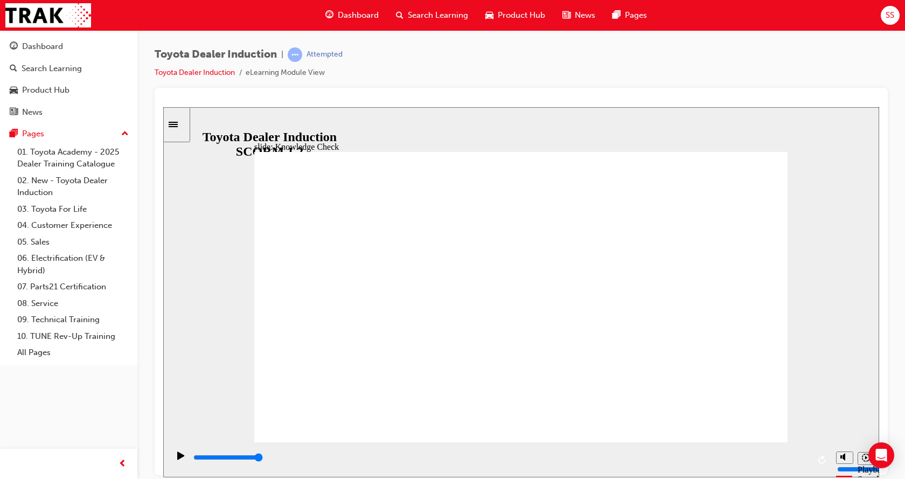
type input "h"
type input "ha"
type input "hap"
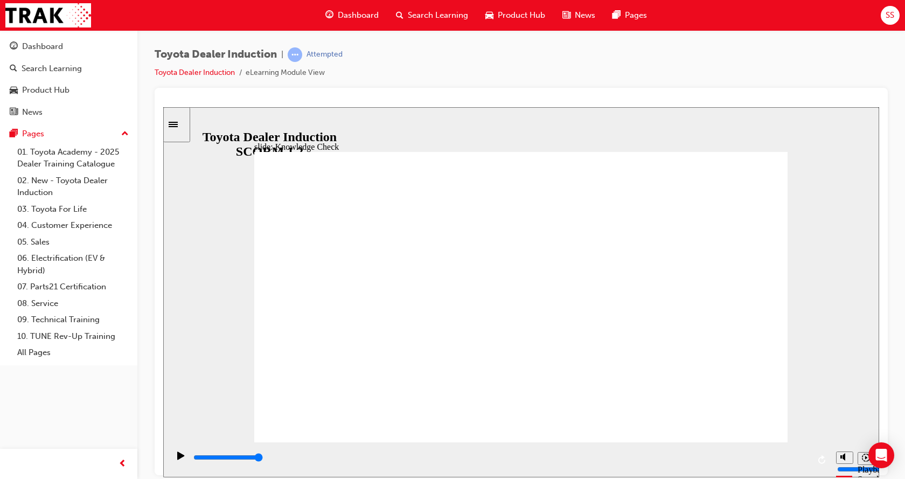
type input "happ"
type input "happy"
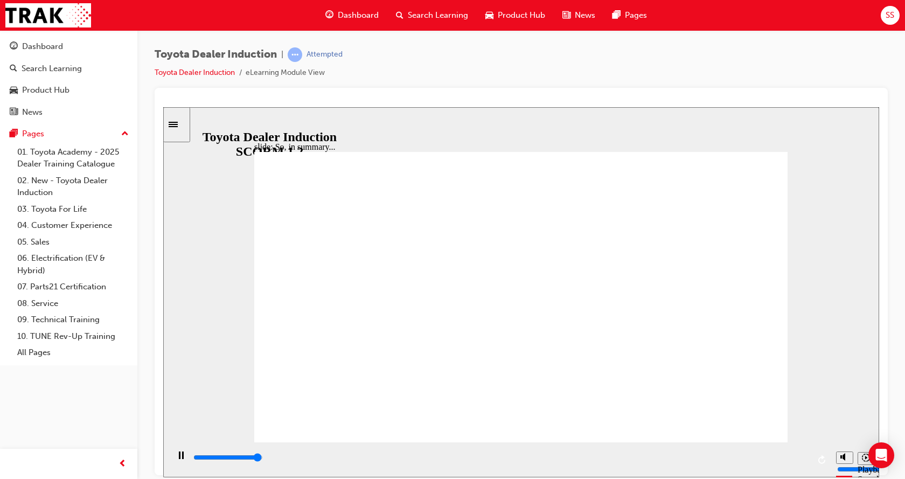
type input "6500"
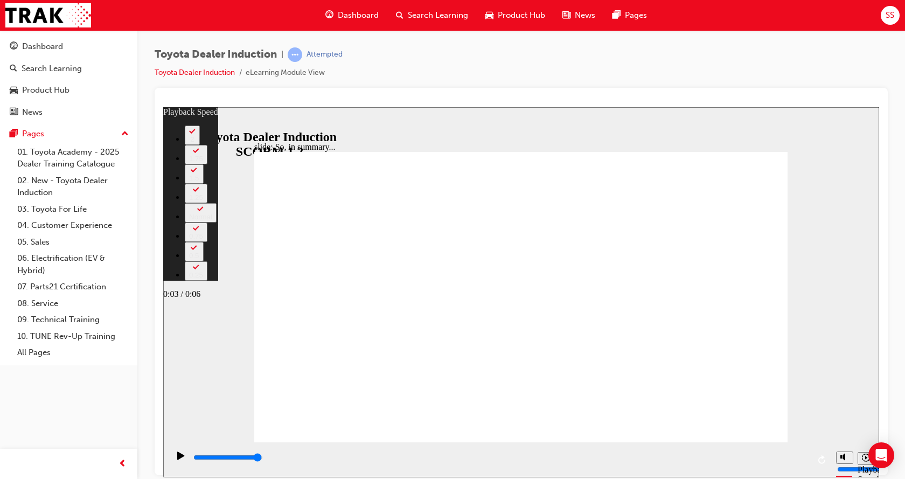
drag, startPoint x: 346, startPoint y: 420, endPoint x: 541, endPoint y: 464, distance: 200.0
click at [541, 464] on div "slide: So, in summary... Rectangle 3 playback speed 2 1.75 1.5 1.25 Normal 0.75…" at bounding box center [521, 292] width 716 height 370
drag, startPoint x: 551, startPoint y: 419, endPoint x: 693, endPoint y: 438, distance: 142.9
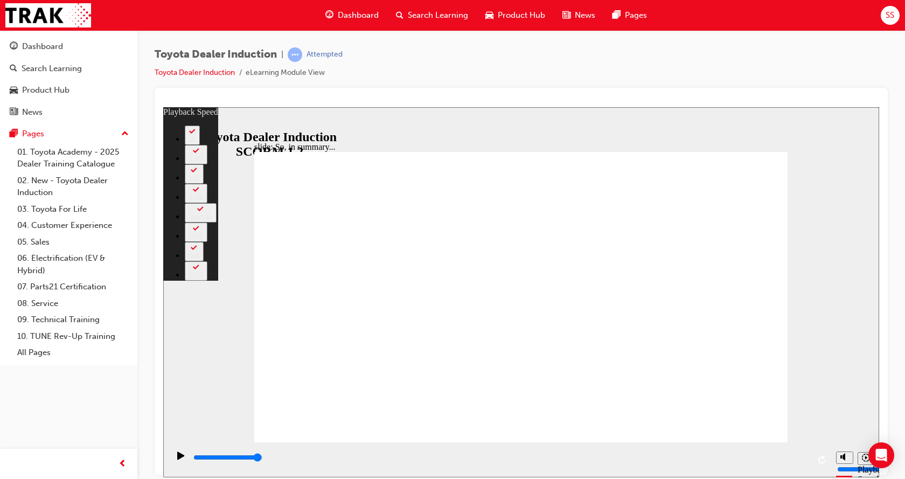
type input "128"
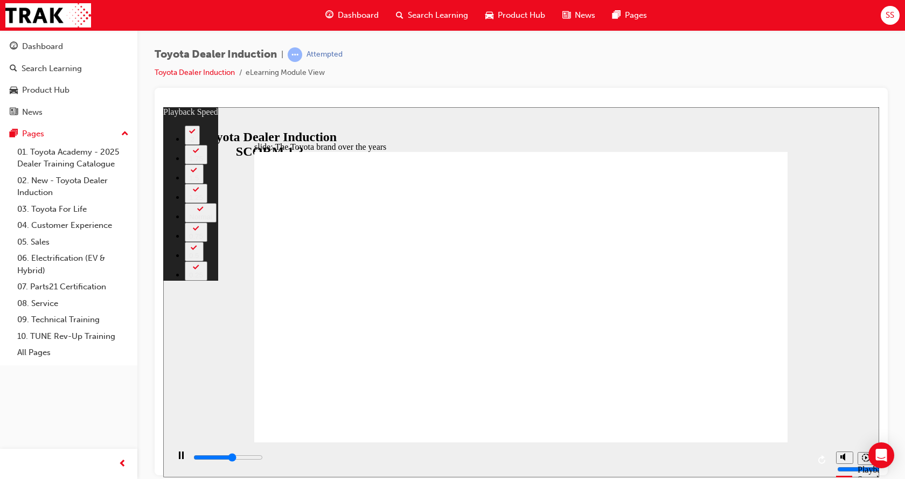
type input "4800"
type input "0"
type input "5000"
type input "0"
type input "5300"
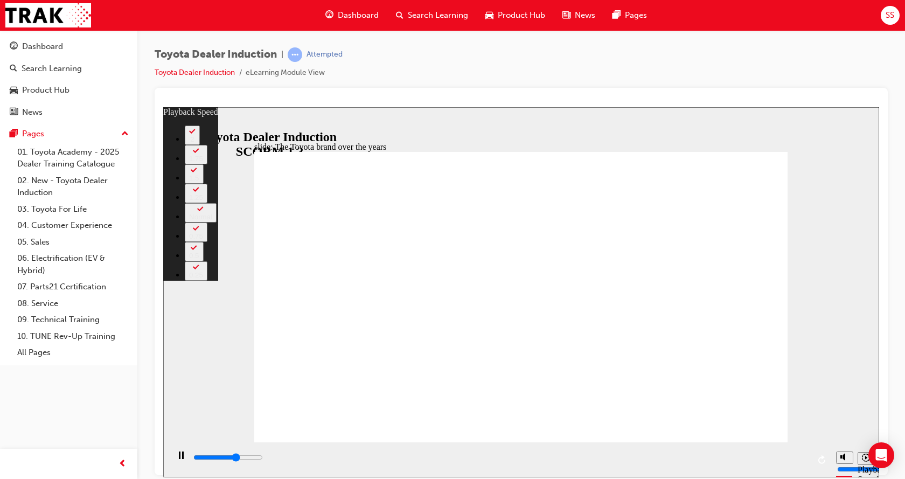
type input "1"
type input "5600"
type input "1"
type input "5800"
type input "1"
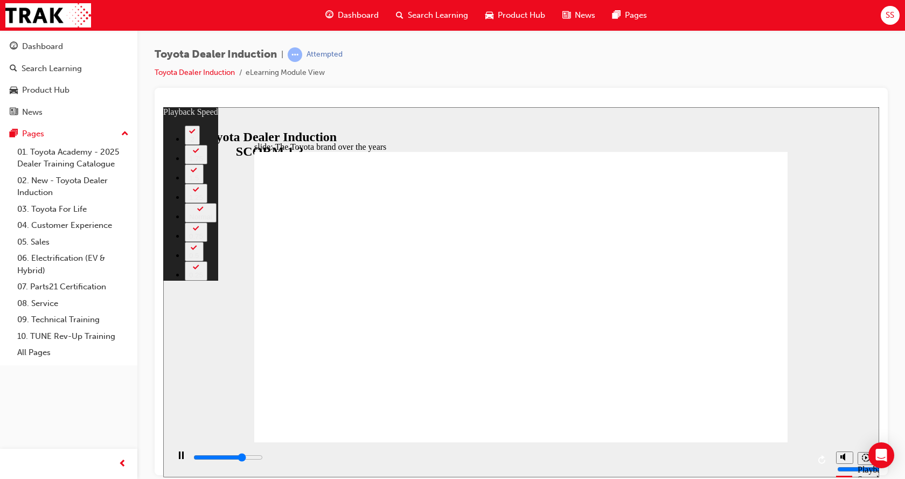
type input "6100"
type input "1"
type input "6400"
type input "2"
type input "6600"
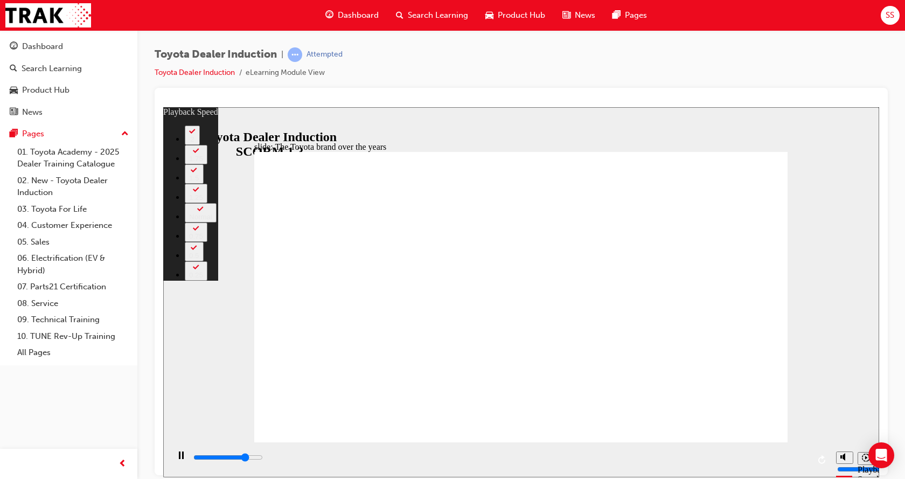
type input "2"
type input "6900"
type input "2"
type input "7100"
type input "2"
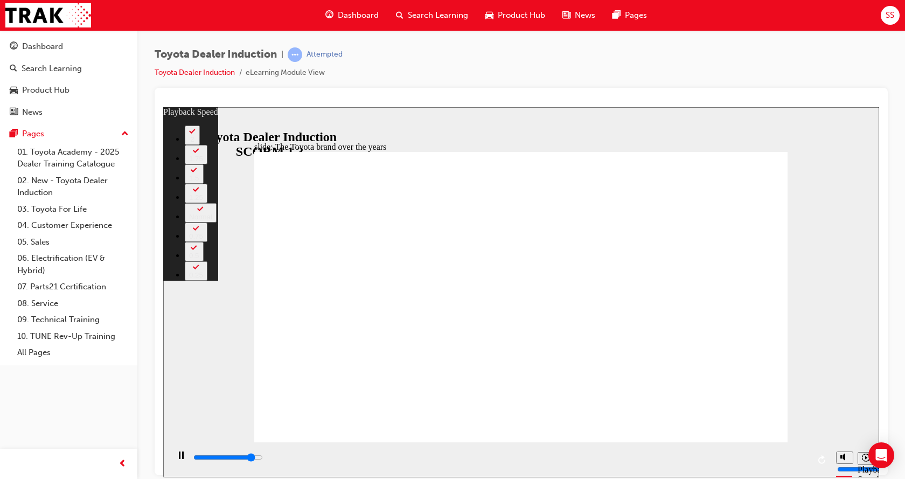
type input "7400"
type input "3"
type input "7700"
type input "3"
type input "7800"
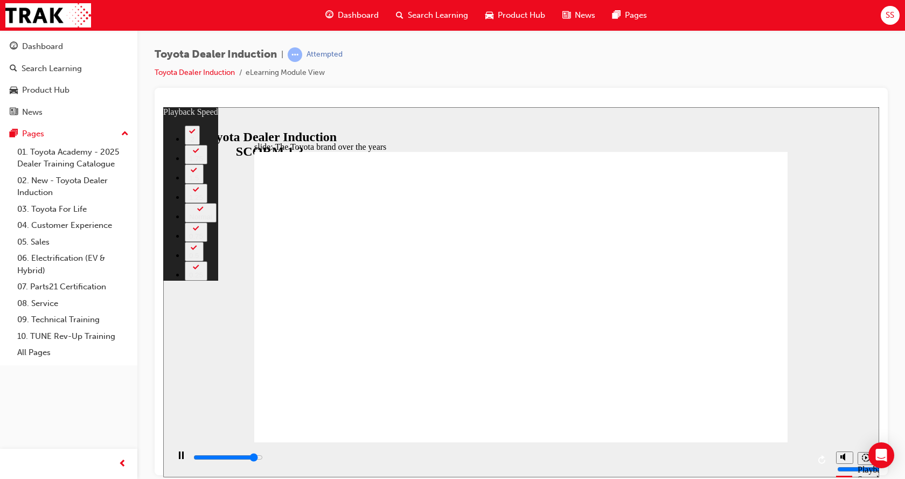
type input "3"
type input "7900"
type input "2"
type input "8000"
type input "37"
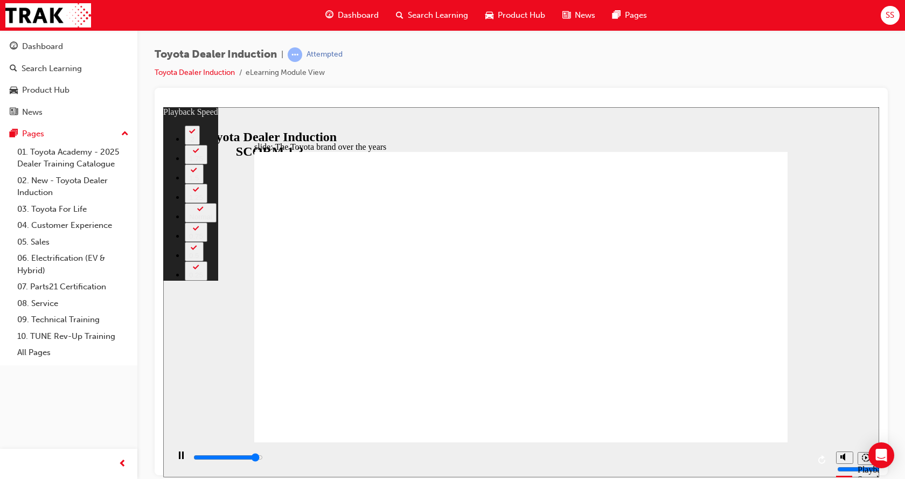
type input "8000"
type input "37"
type input "8100"
type input "48"
type input "8100"
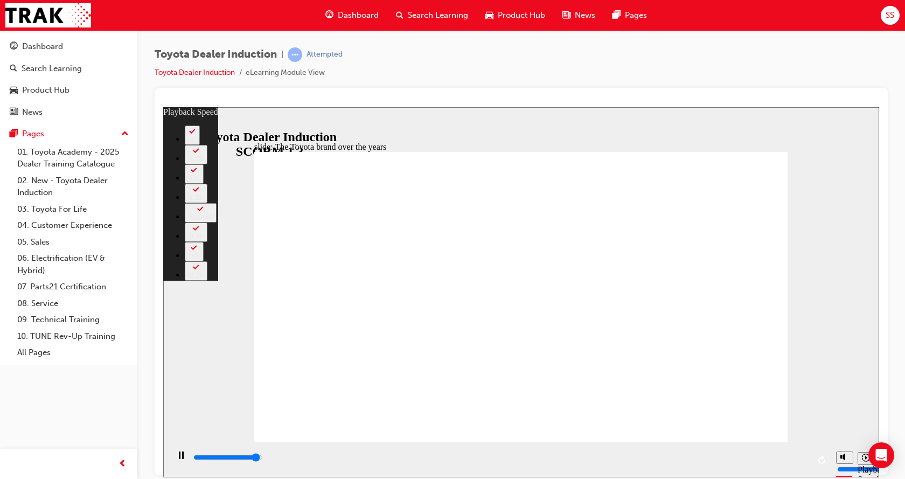
type input "48"
drag, startPoint x: 263, startPoint y: 420, endPoint x: 412, endPoint y: 467, distance: 155.9
click at [412, 467] on div "slide: The Toyota brand over the years Rectangle 2 playback speed 2 1.75 1.5 1.…" at bounding box center [521, 292] width 716 height 370
type input "8200"
type input "48"
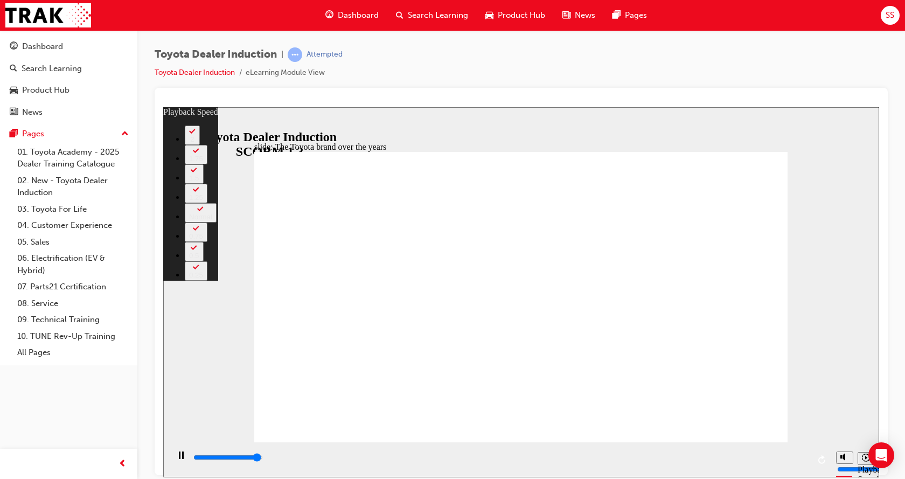
type input "8200"
type input "48"
type input "8400"
type input "48"
type input "8400"
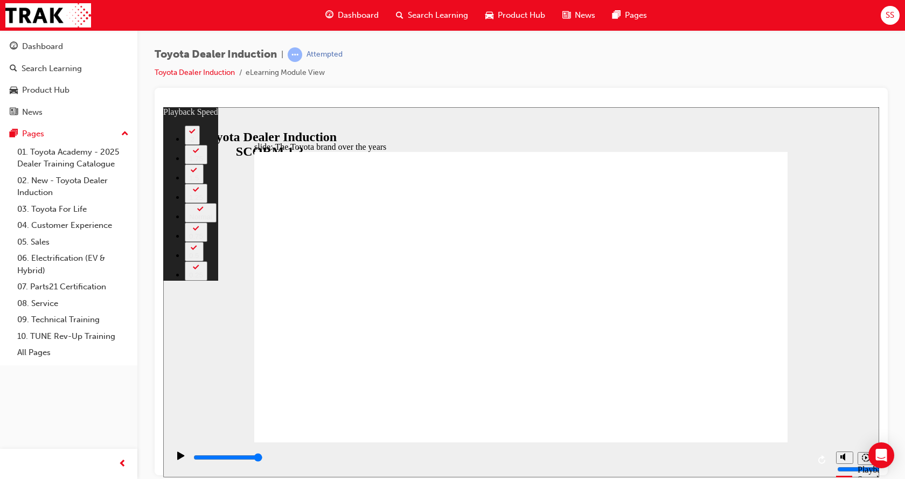
type input "165"
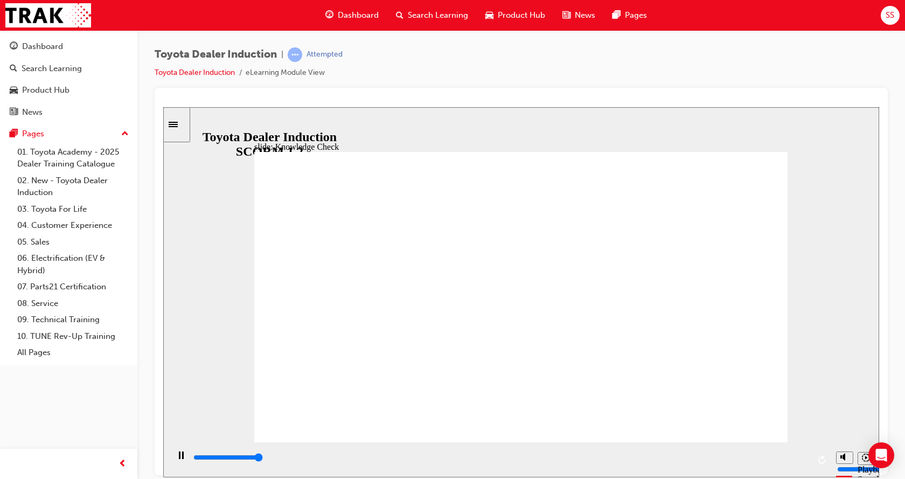
type input "5000"
radio input "true"
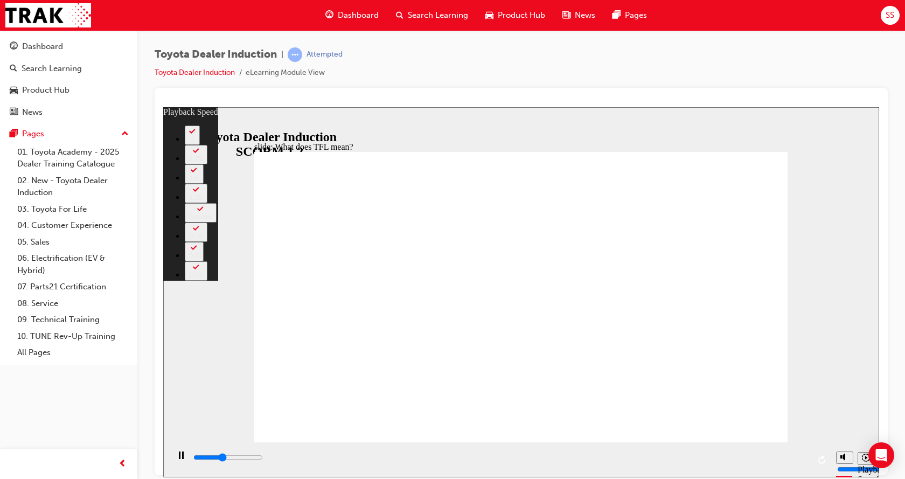
type input "4400"
type input "0"
type input "4600"
type input "1"
type input "4900"
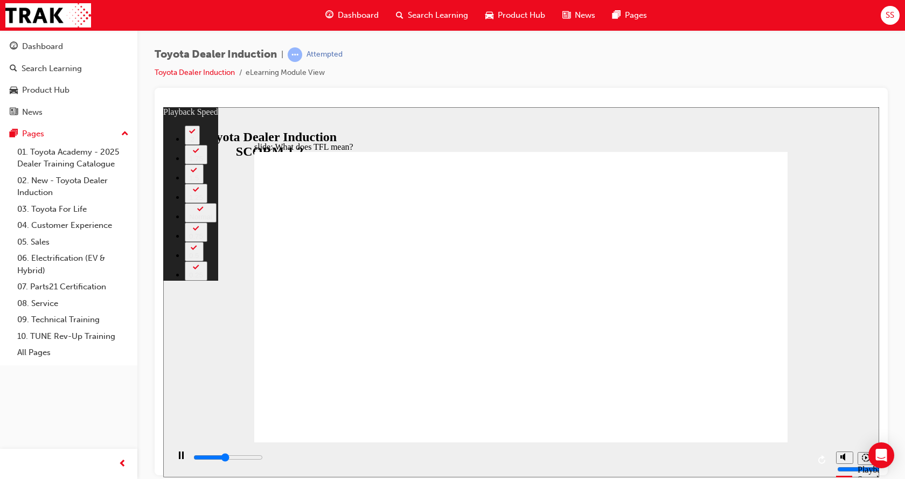
type input "1"
type input "5200"
type input "1"
type input "5500"
type input "1"
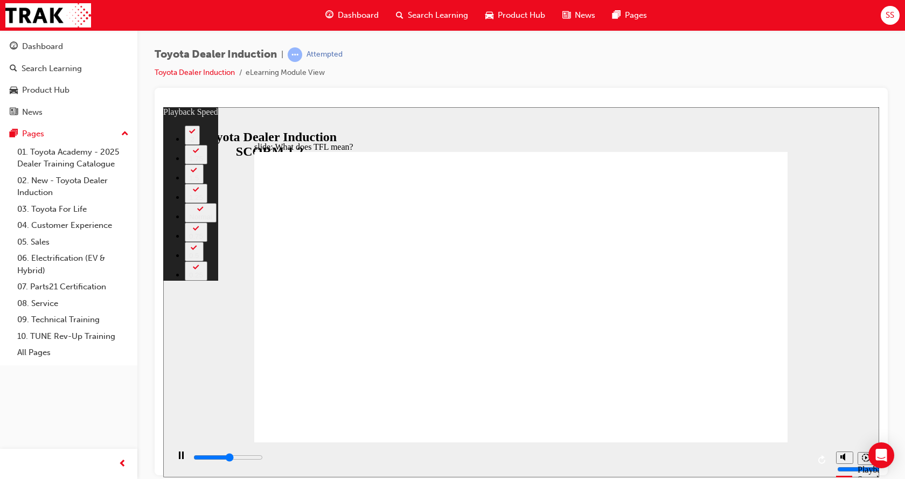
type input "5700"
type input "2"
type input "6000"
type input "2"
type input "6300"
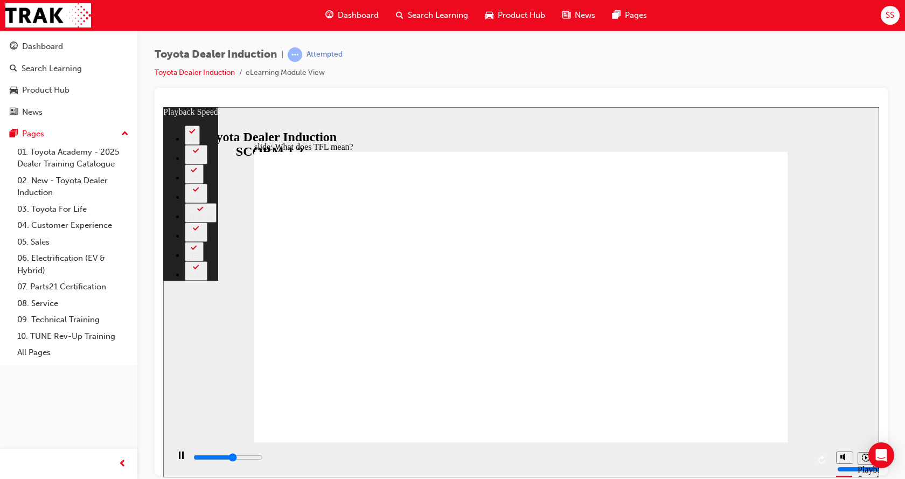
type input "2"
type input "6400"
type input "50"
type input "6500"
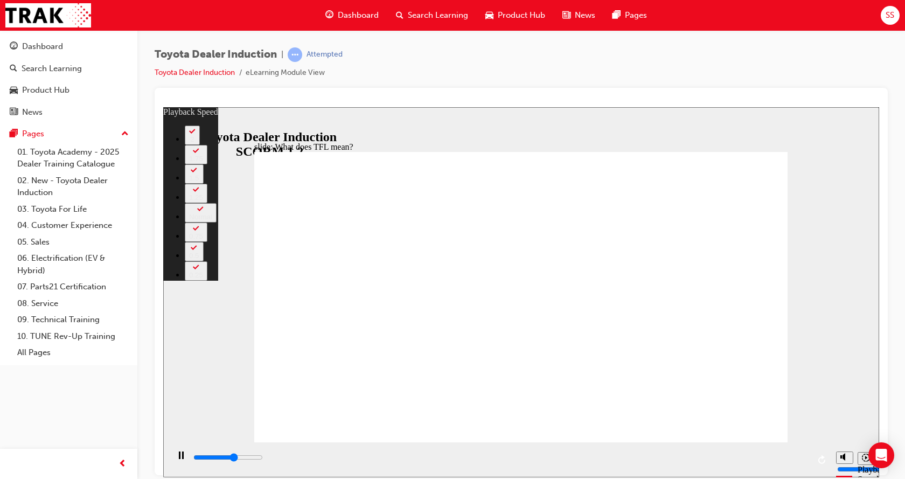
type input "50"
type input "6700"
type input "51"
type input "7000"
type input "51"
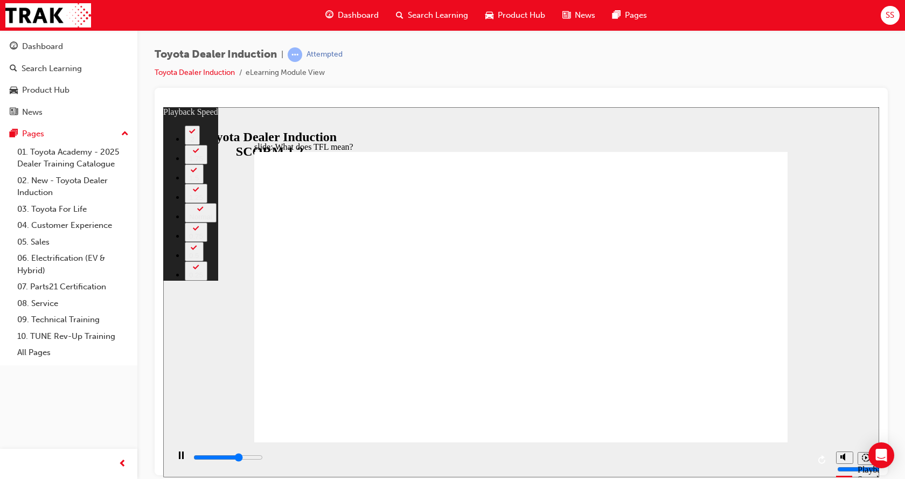
type input "7300"
type input "51"
type input "7600"
type input "51"
type input "7800"
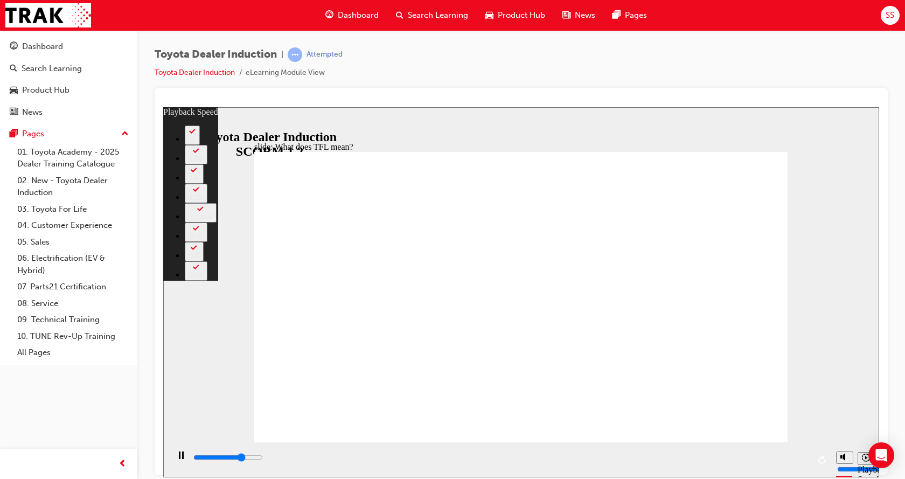
type input "52"
type input "8100"
type input "52"
type input "8400"
type input "52"
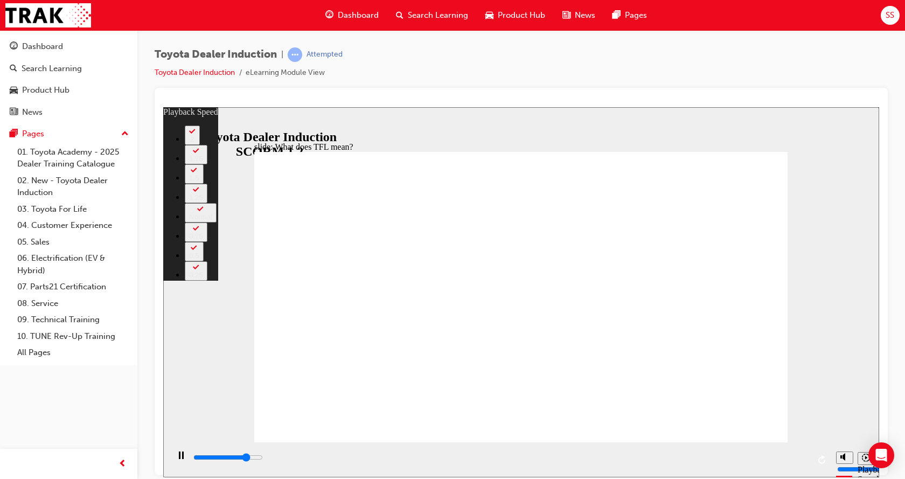
type input "8600"
type input "52"
type input "8900"
type input "53"
type input "9200"
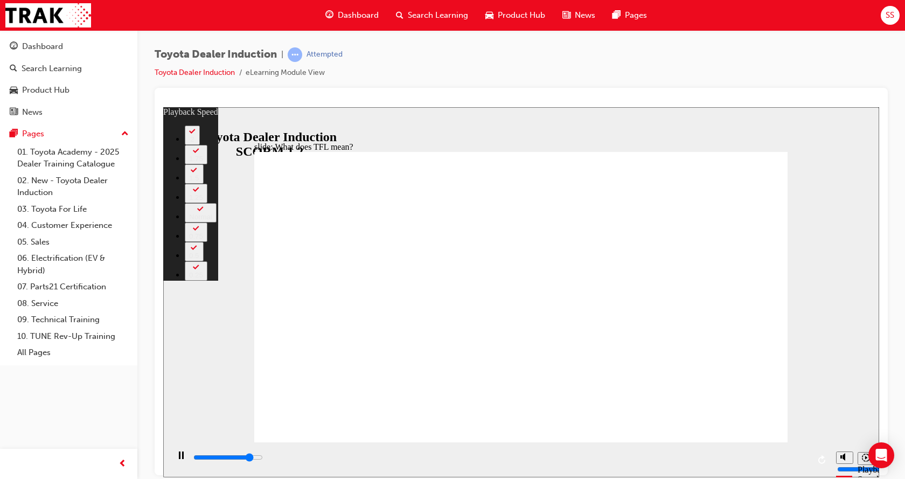
type input "53"
type input "9400"
type input "53"
type input "9700"
type input "53"
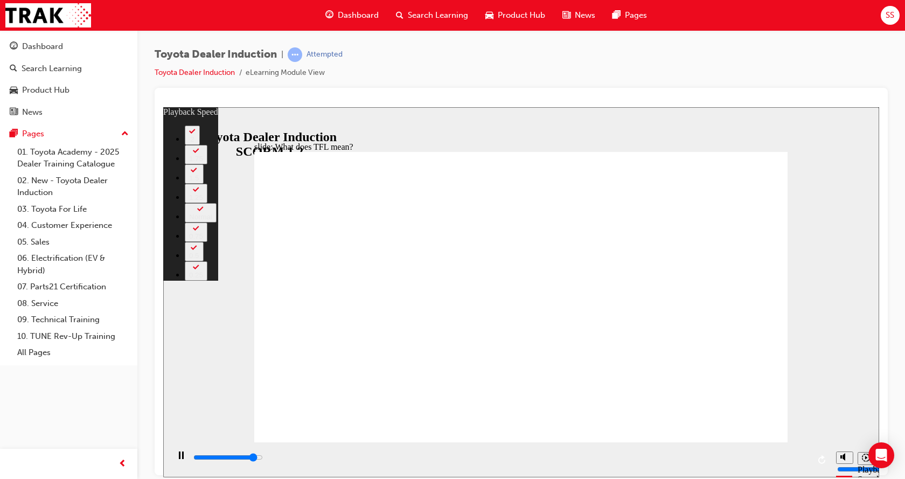
type input "10000"
type input "54"
type input "10200"
type input "54"
type input "10500"
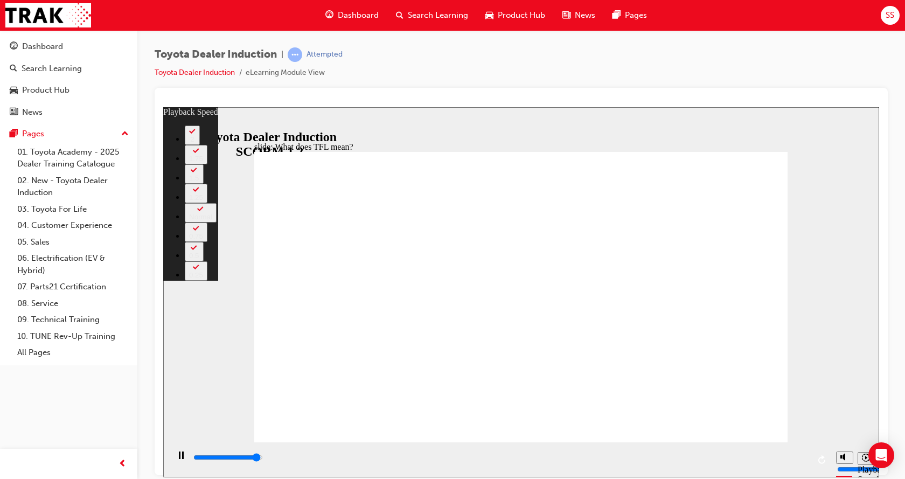
type input "54"
type input "10800"
type input "55"
type input "10800"
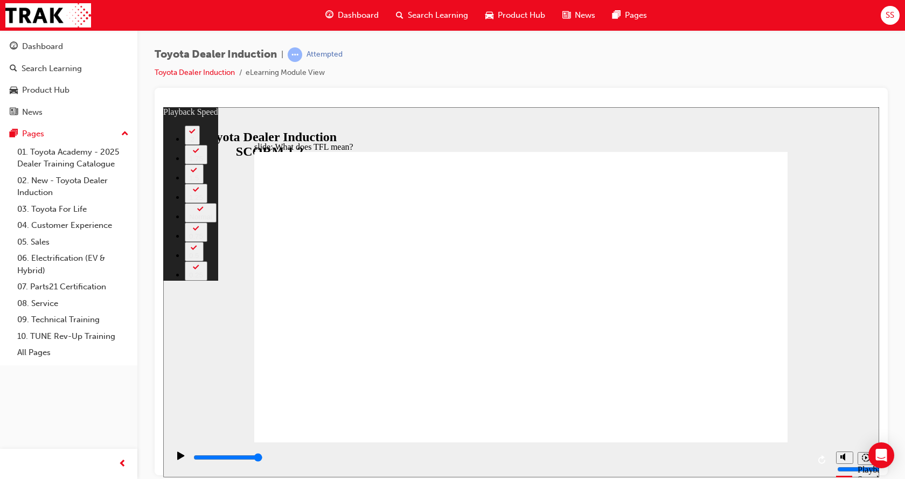
type input "139"
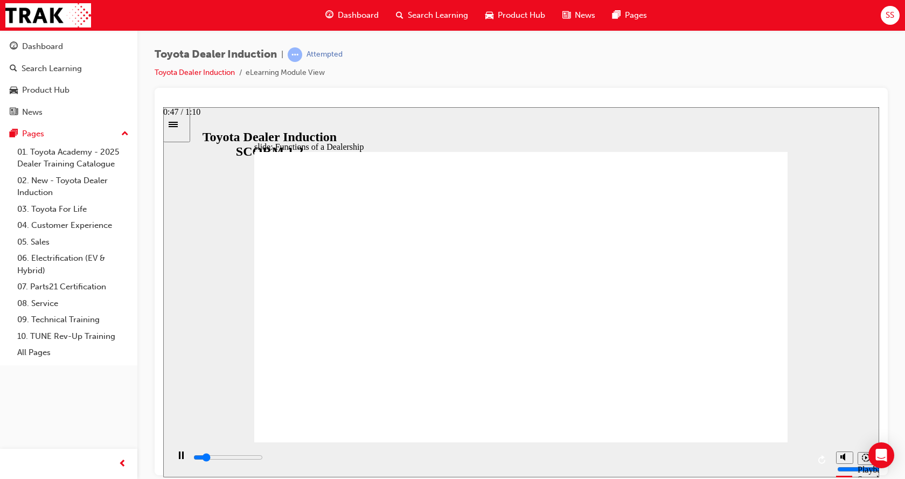
click at [614, 461] on div "playback controls" at bounding box center [500, 457] width 617 height 12
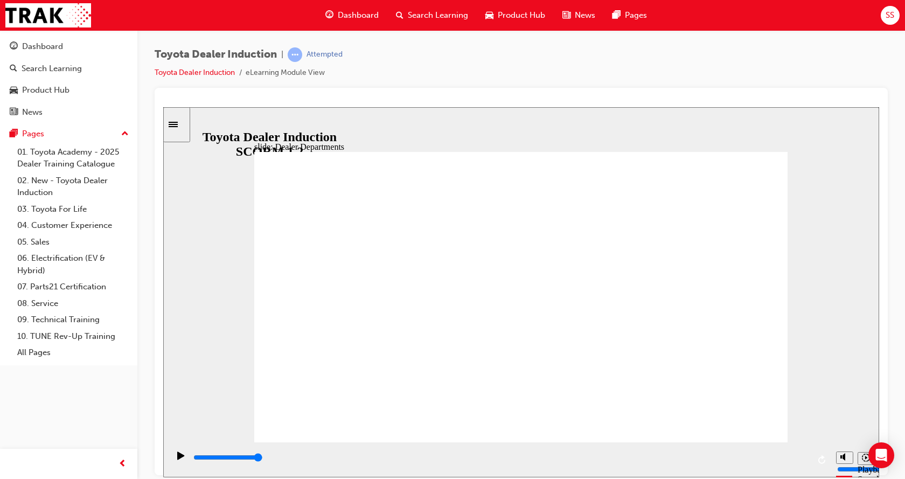
click at [804, 462] on div "playback controls" at bounding box center [500, 457] width 617 height 12
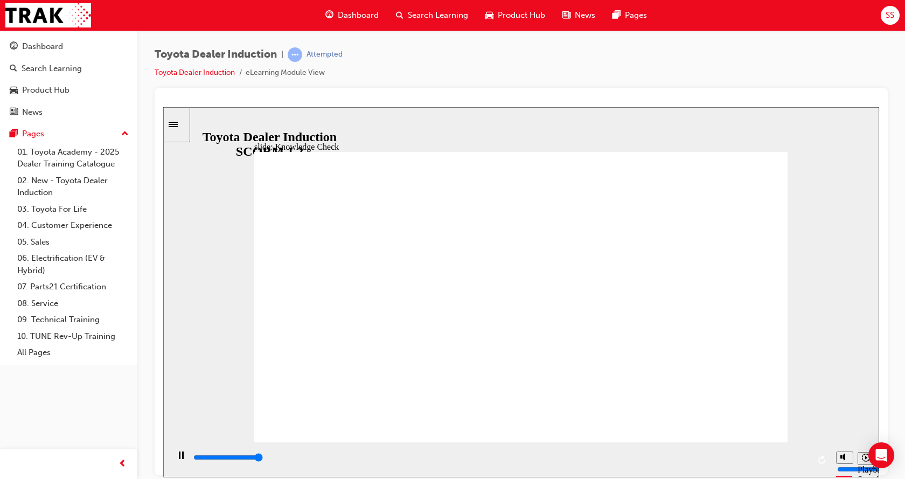
type input "5000"
type input "t"
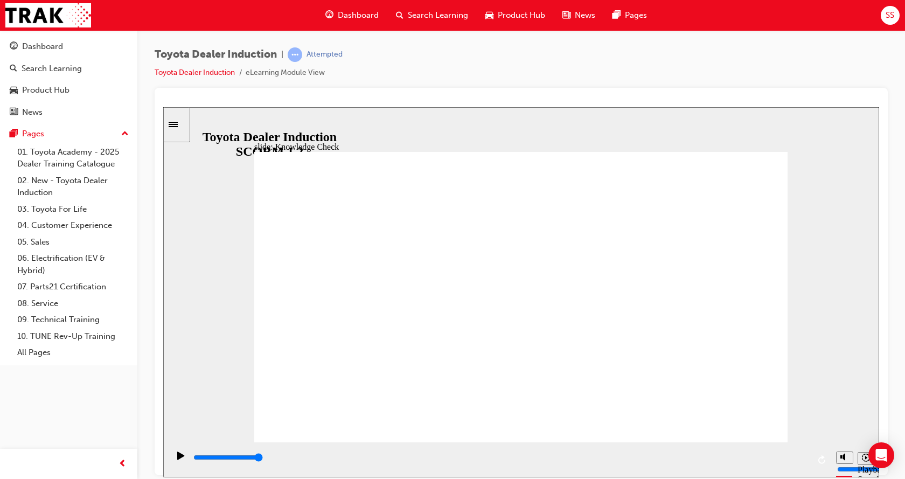
type input "to"
type input "toy"
type input "toyo"
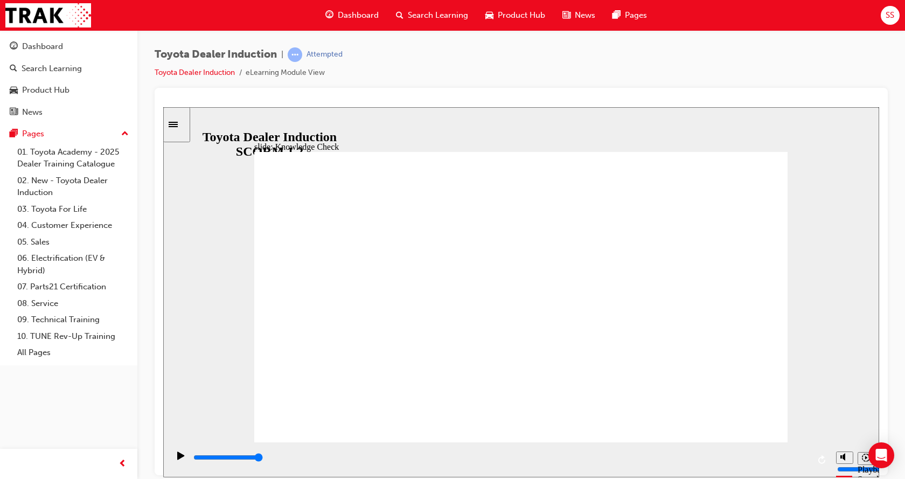
type input "toyo"
type input "toyot"
type input "toyota"
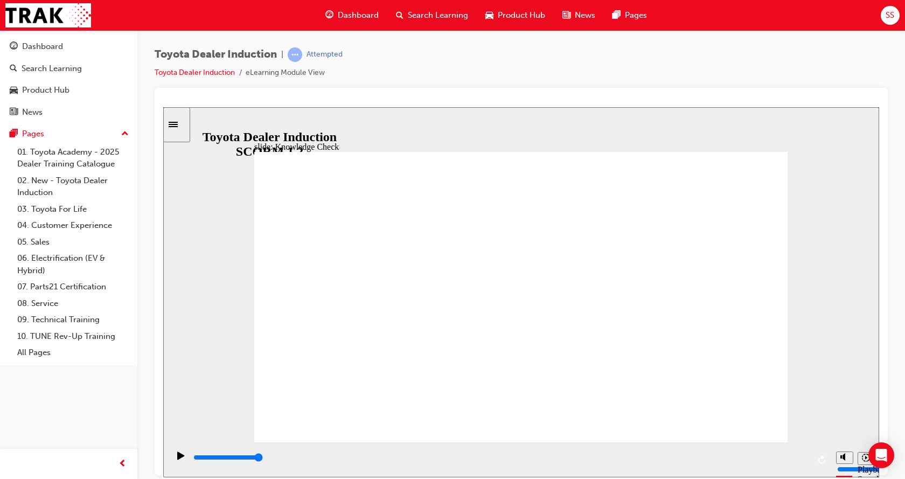
type input "toyota"
type input "toyota c"
type input "toyota ce"
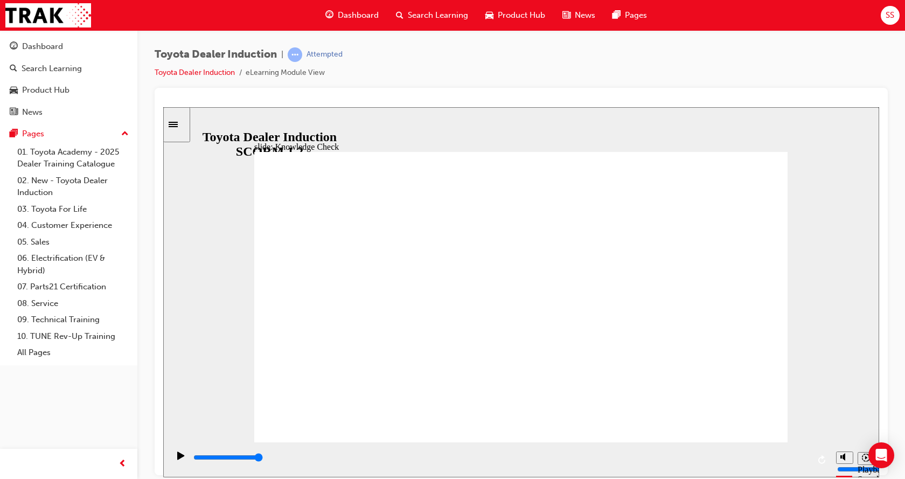
type input "toyota ce"
type input "toyota cen"
type input "toyota cent"
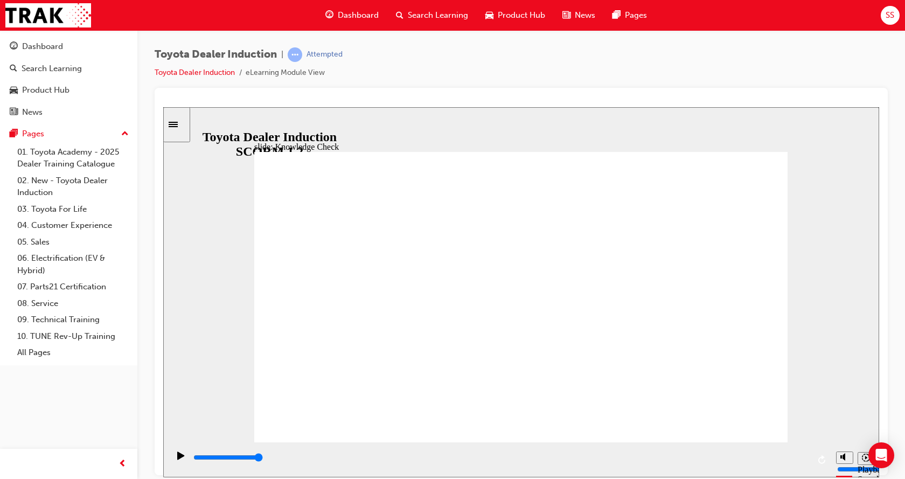
type input "toyota centr"
type input "toyota centra"
type input "toyota central"
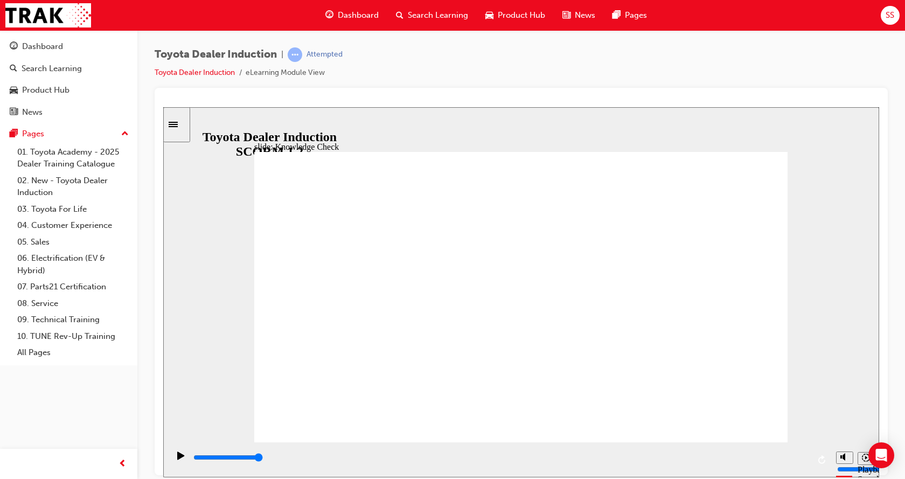
type input "toyota central"
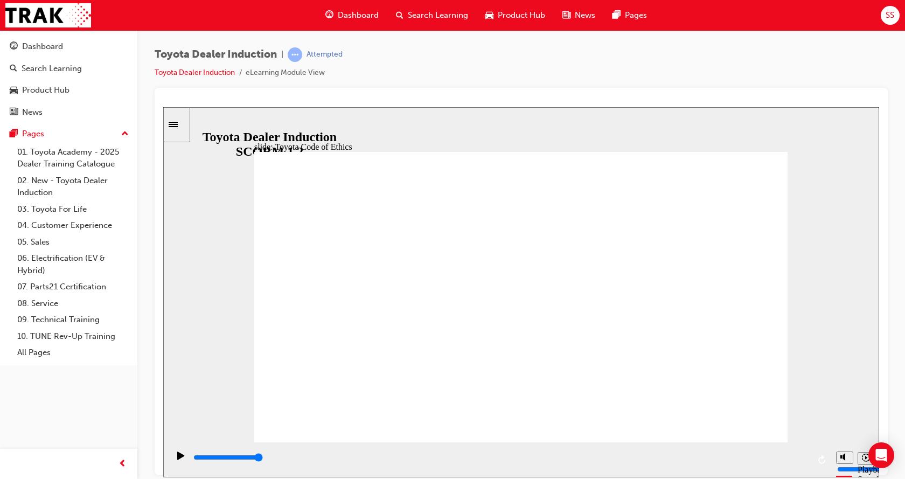
type input "8400"
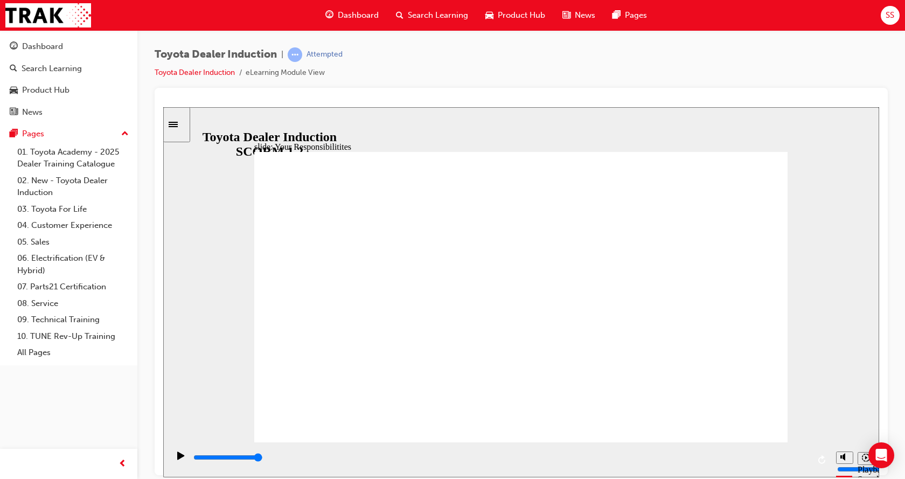
checkbox input "true"
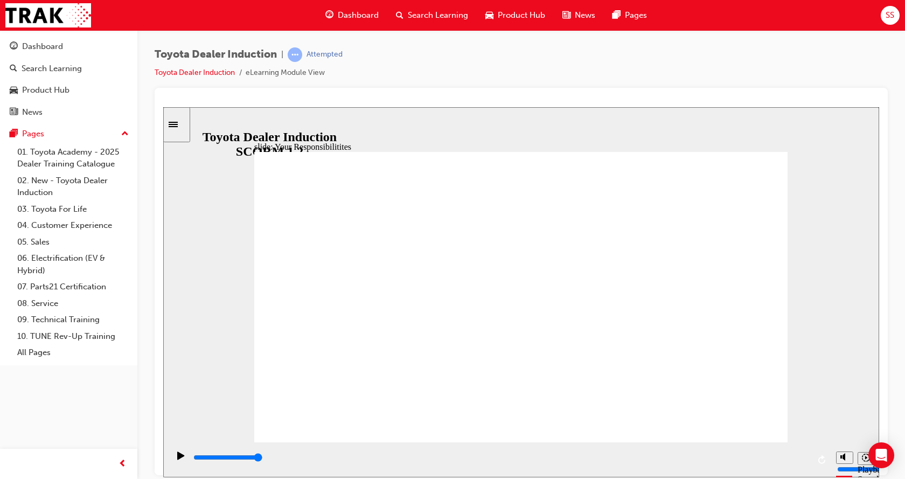
checkbox input "true"
click at [263, 460] on input "slide progress" at bounding box center [227, 457] width 69 height 9
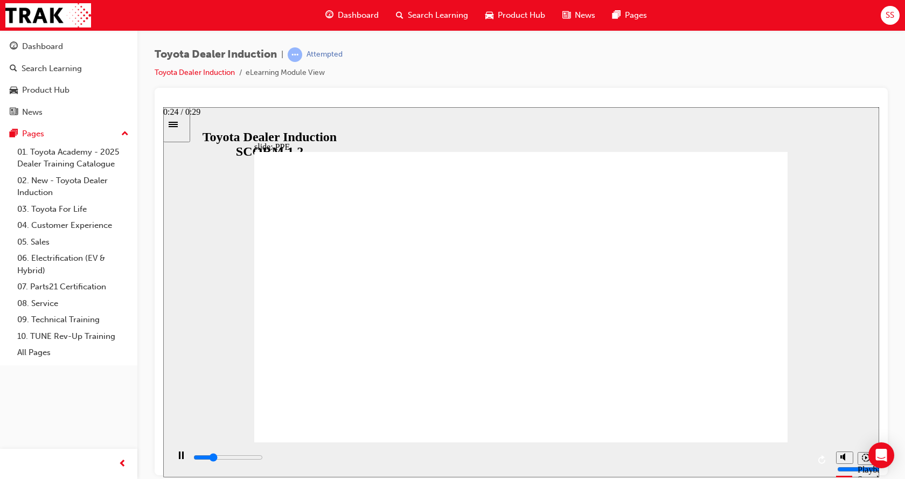
click at [717, 460] on div "playback controls" at bounding box center [500, 457] width 617 height 12
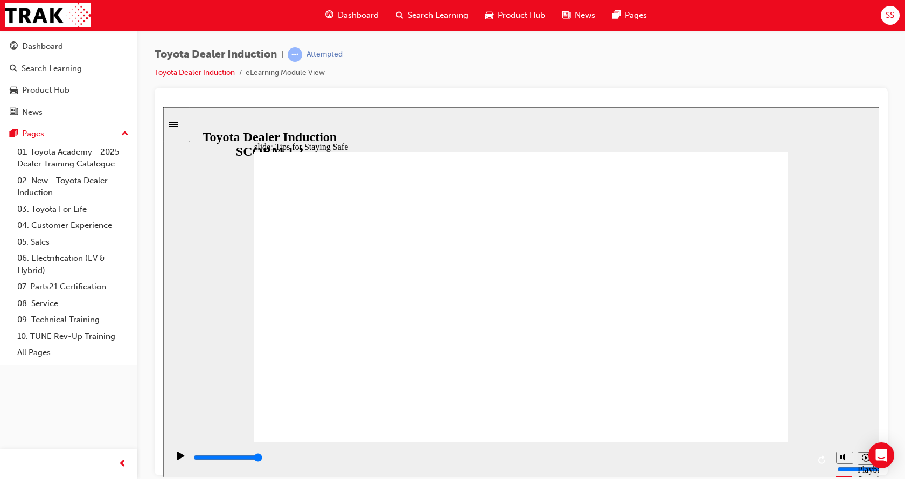
type input "5000"
checkbox input "true"
checkbox input "false"
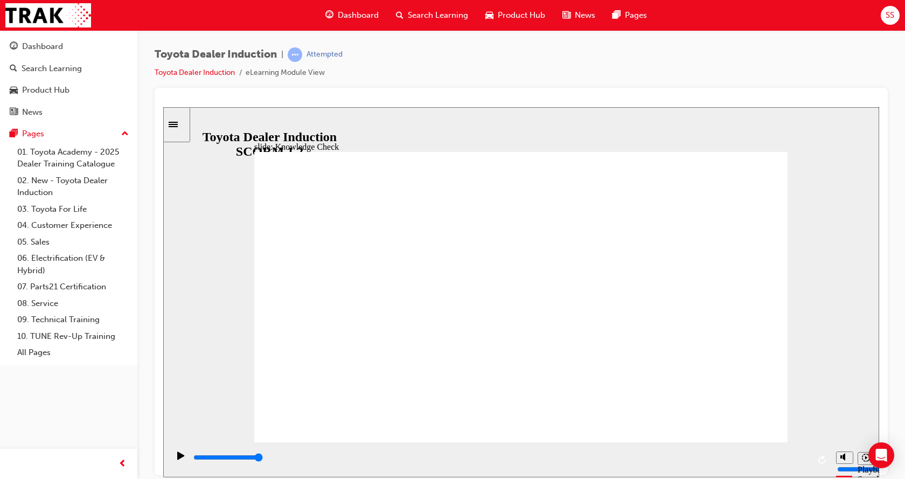
checkbox input "true"
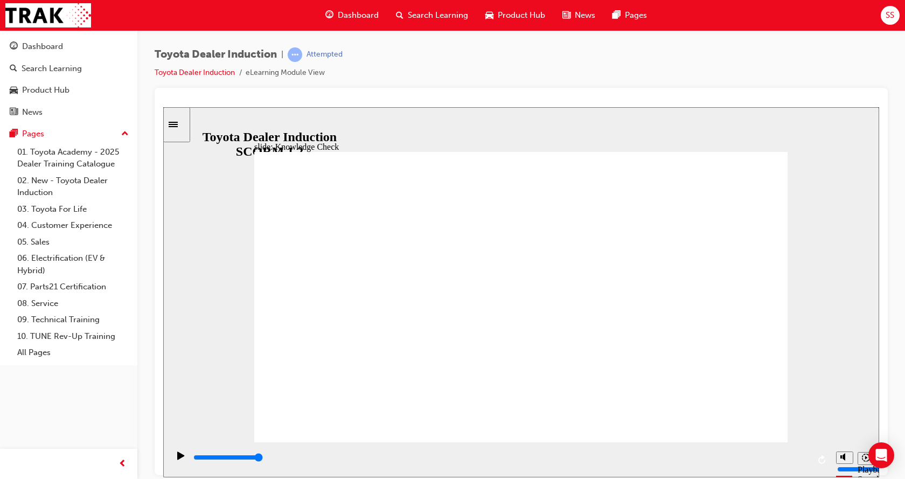
checkbox input "true"
type input "5000"
radio input "true"
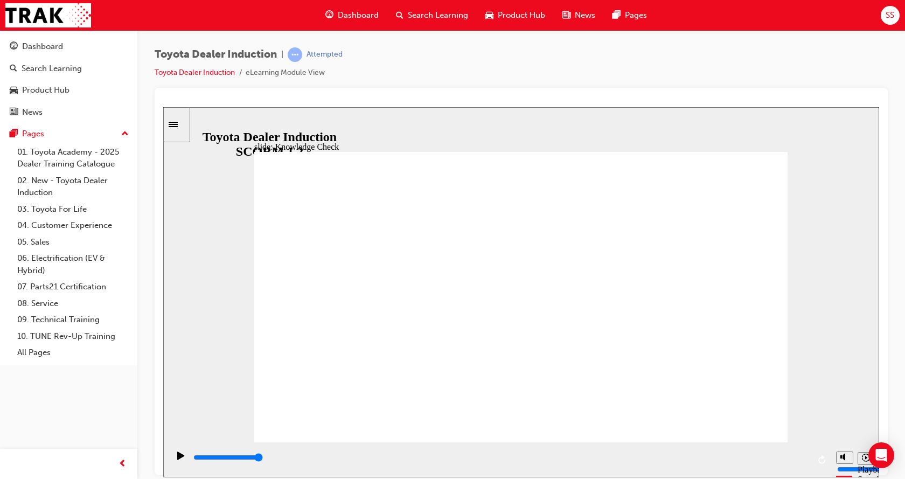
type input "5000"
checkbox input "true"
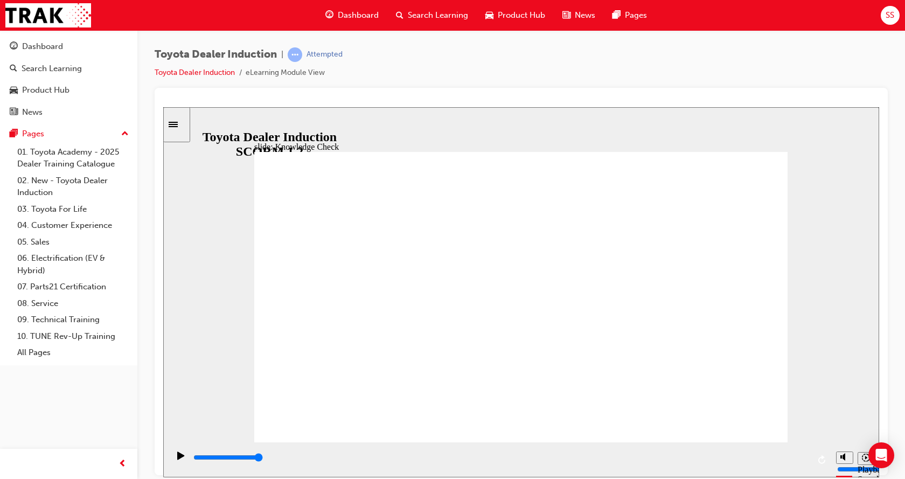
checkbox input "true"
type input "5000"
checkbox input "true"
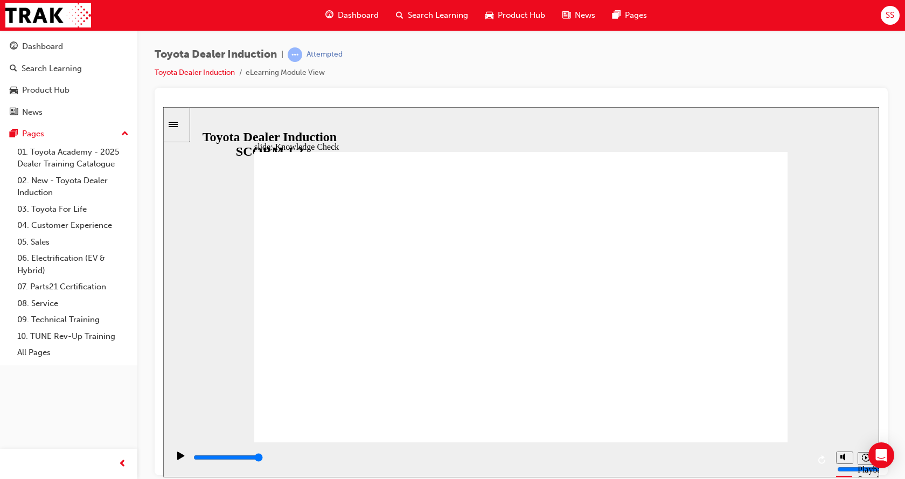
checkbox input "true"
type input "9900"
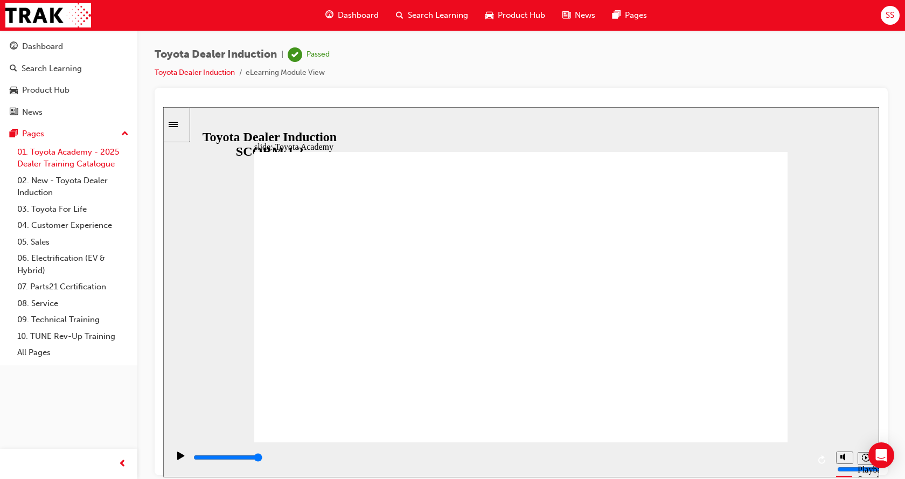
click at [52, 170] on link "01. Toyota Academy - 2025 Dealer Training Catalogue" at bounding box center [73, 158] width 120 height 29
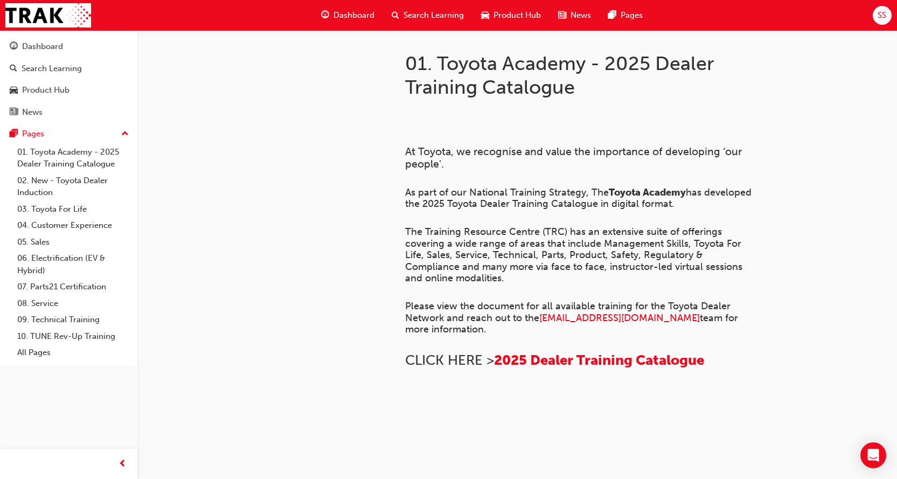
click at [348, 23] on div "Dashboard" at bounding box center [347, 15] width 71 height 22
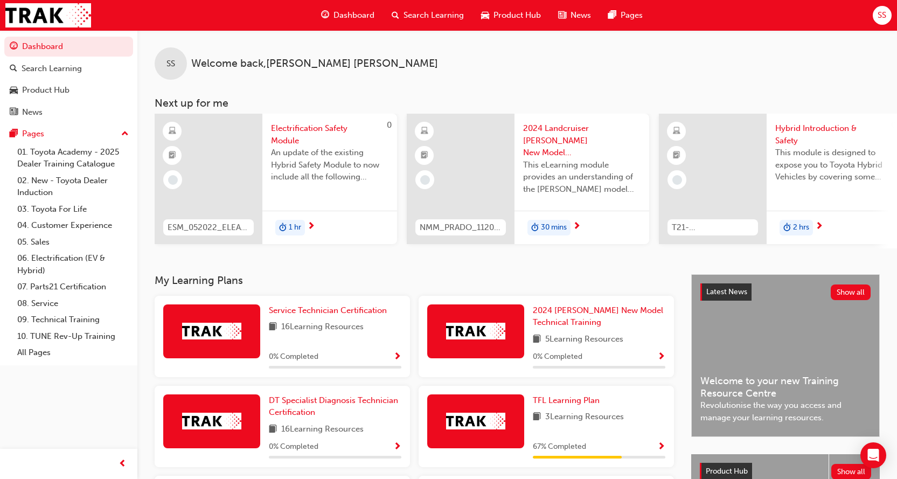
click at [874, 14] on div "SS" at bounding box center [882, 15] width 19 height 19
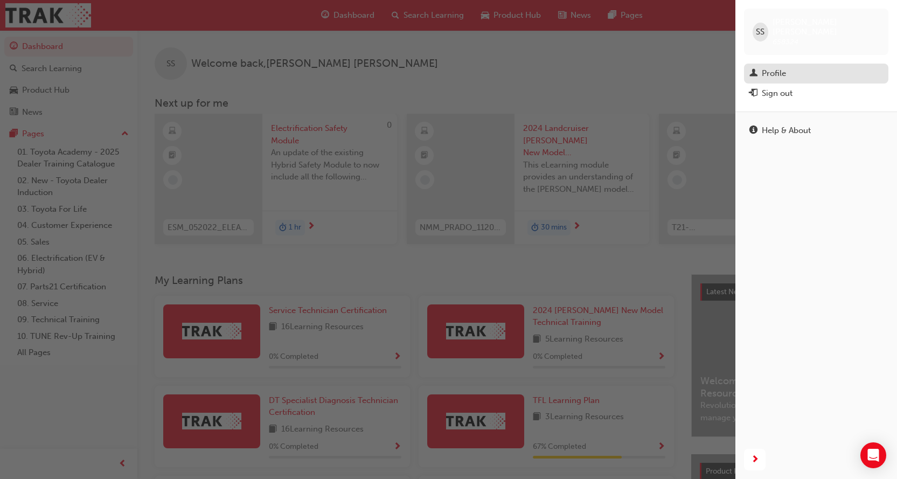
click at [776, 68] on div "Profile" at bounding box center [774, 73] width 24 height 12
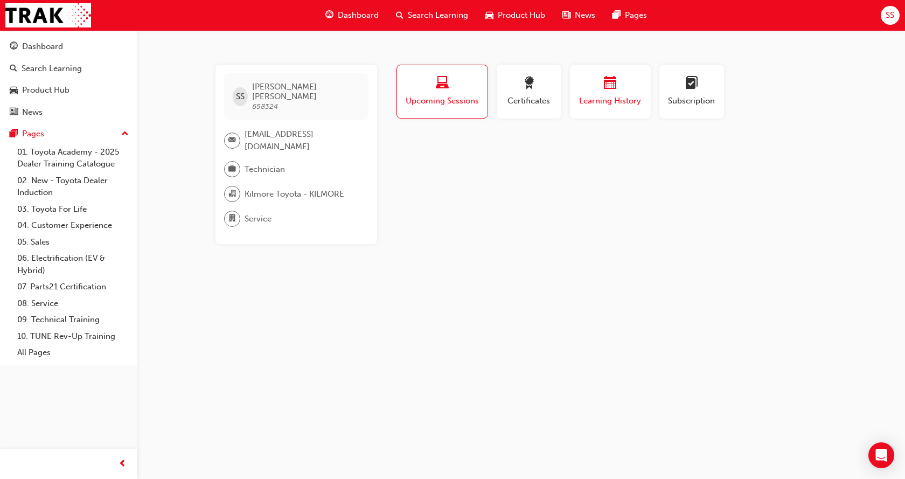
click at [588, 92] on div "button" at bounding box center [610, 85] width 65 height 17
